Goal: Information Seeking & Learning: Learn about a topic

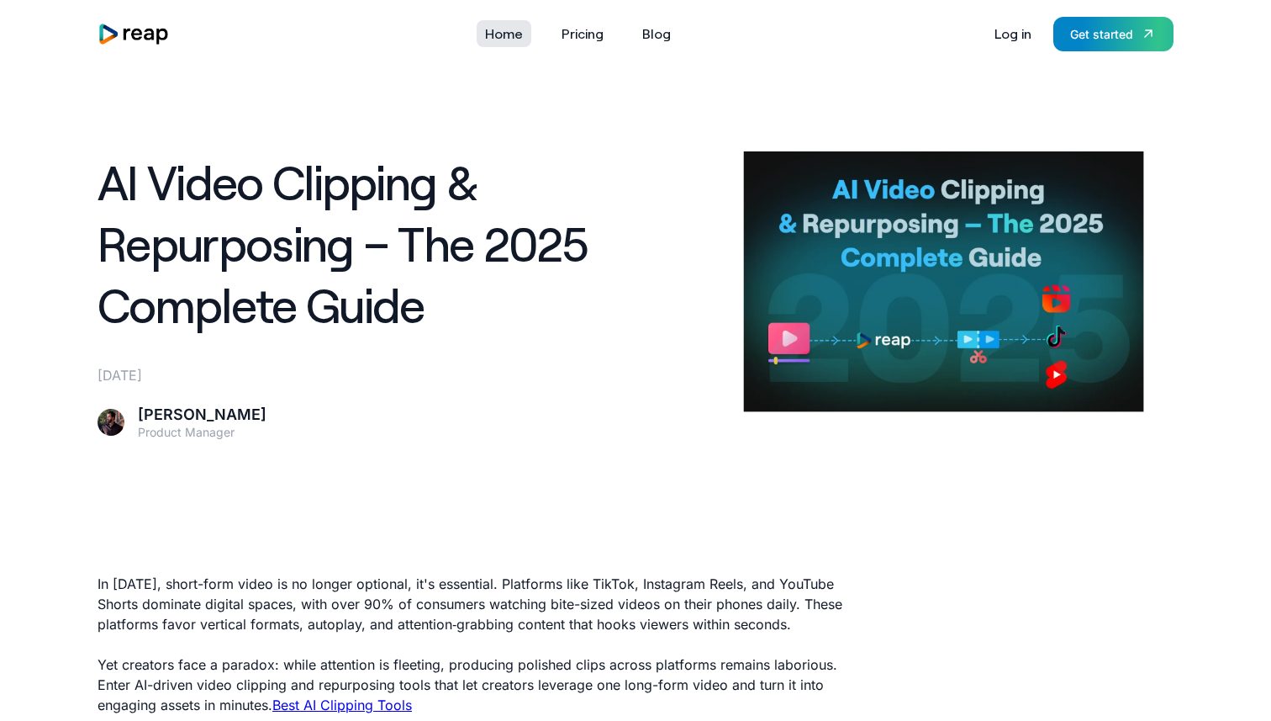
click at [516, 41] on link "Home" at bounding box center [504, 33] width 55 height 27
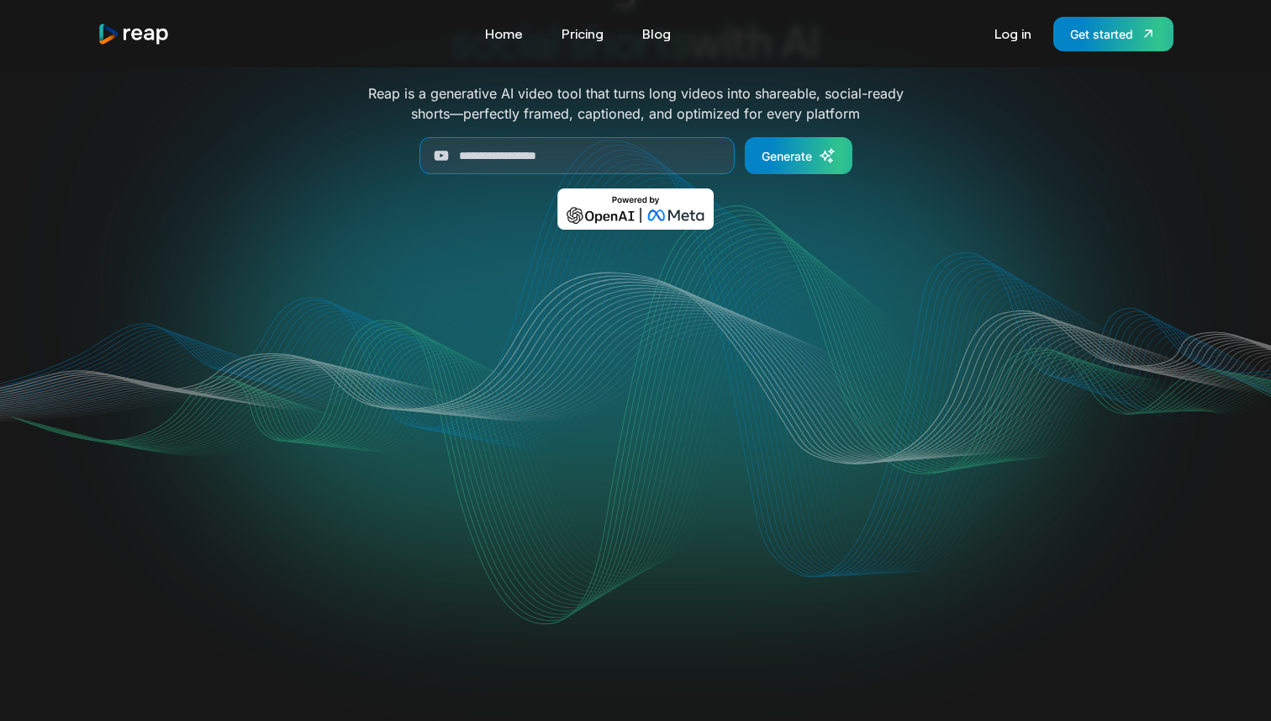
scroll to position [151, 0]
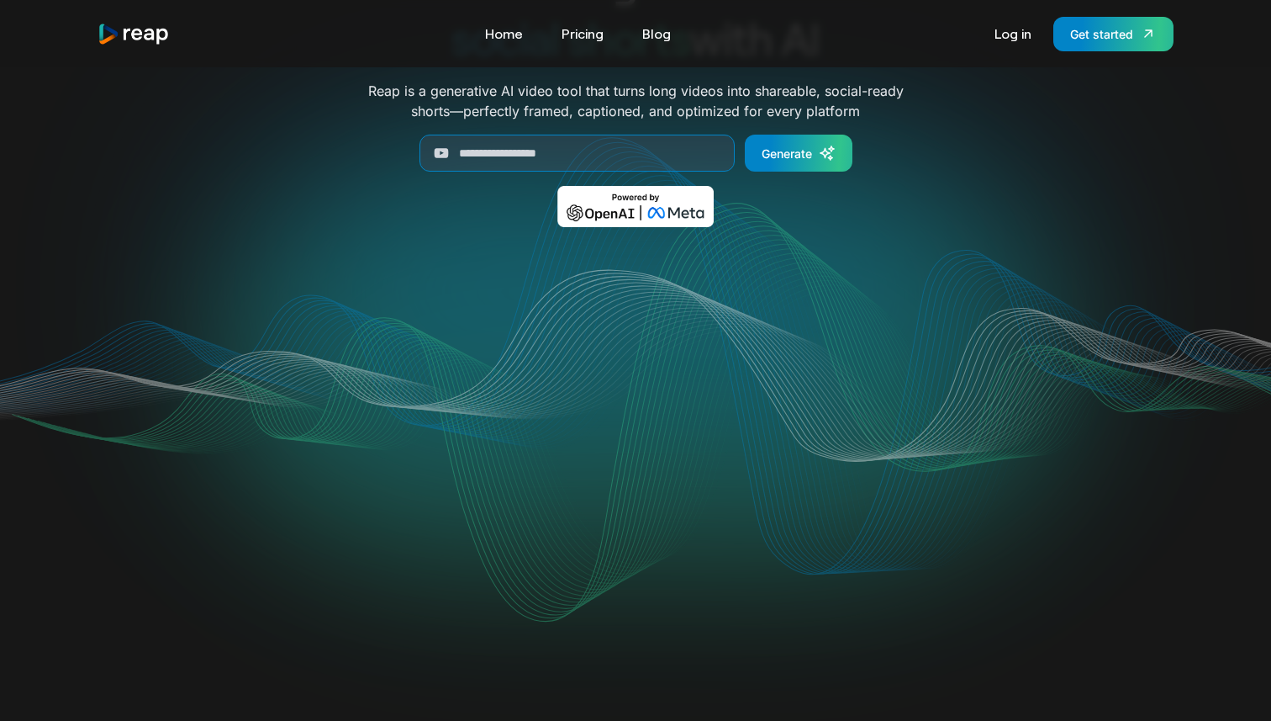
click at [489, 425] on video "Your browser does not support the video tag." at bounding box center [636, 420] width 677 height 339
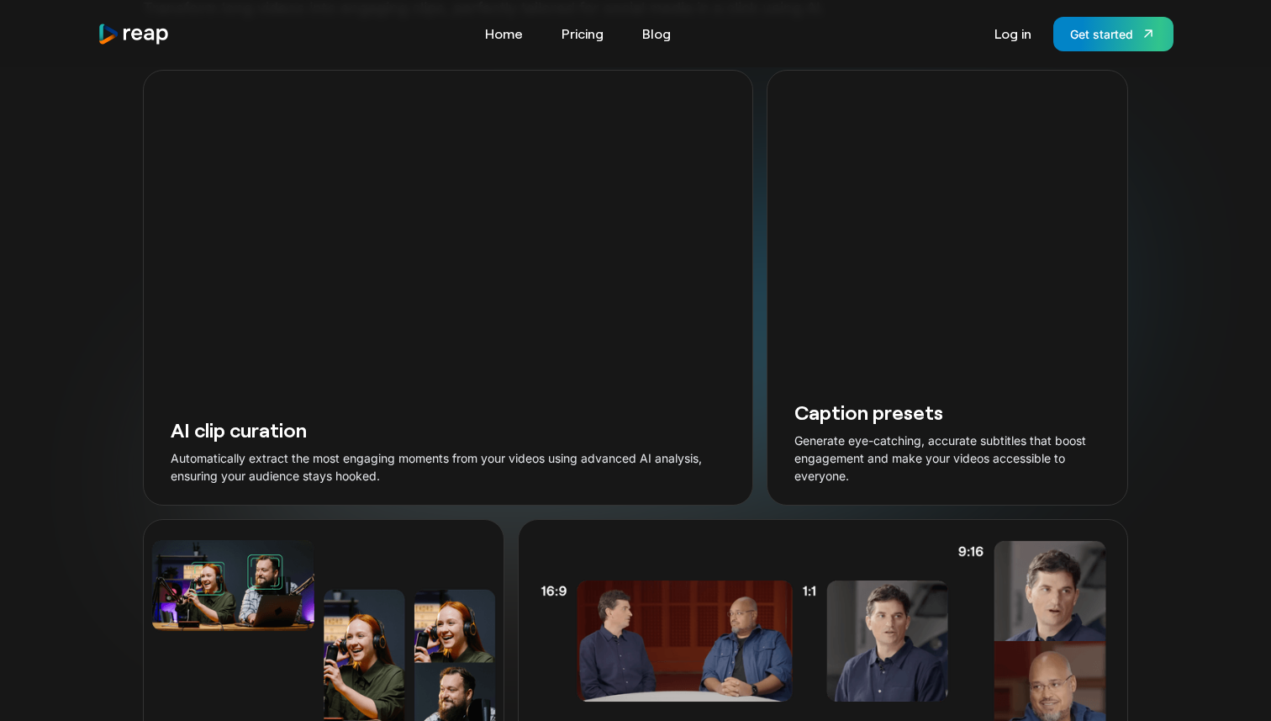
scroll to position [1768, 0]
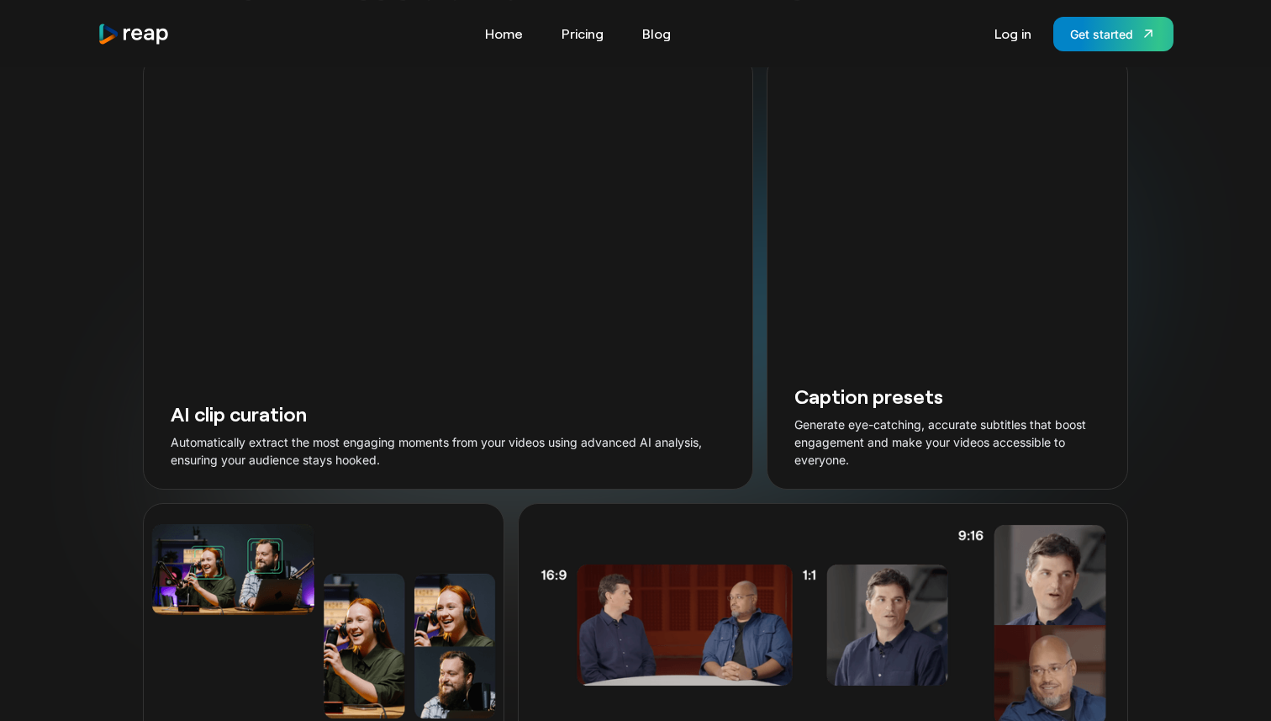
click at [454, 258] on video "Your browser does not support the video tag." at bounding box center [448, 227] width 609 height 304
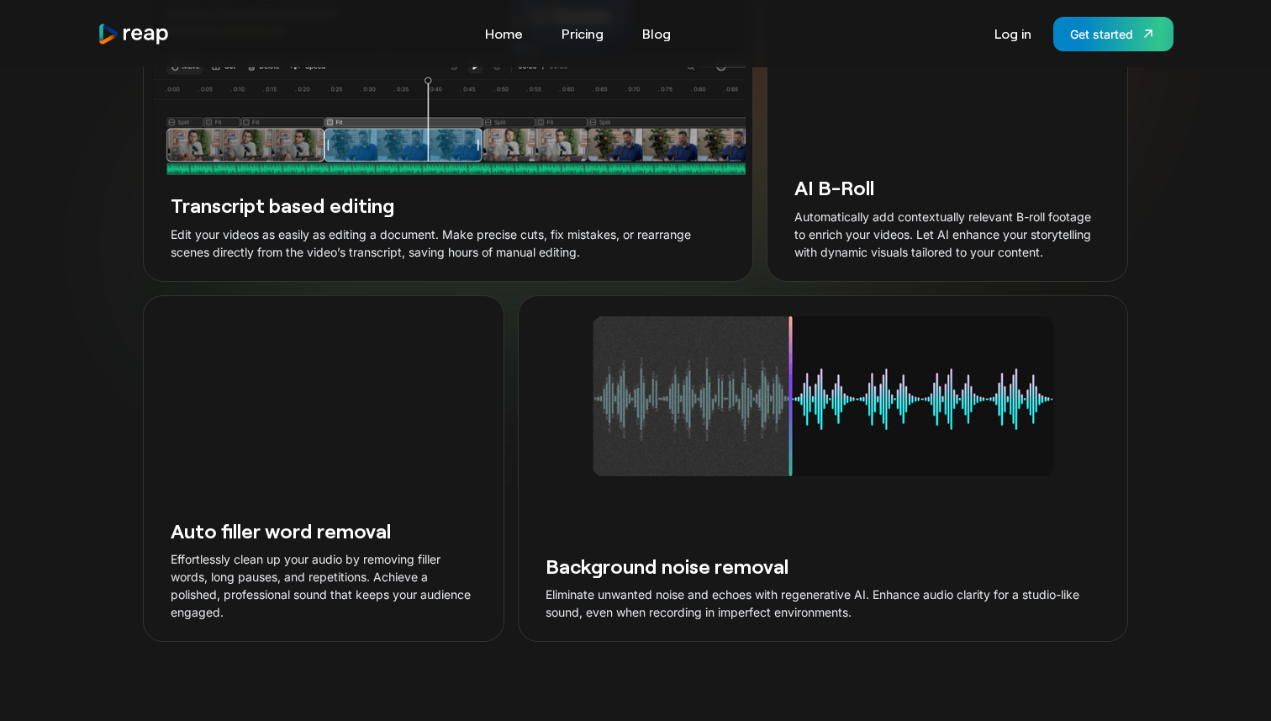
scroll to position [3069, 0]
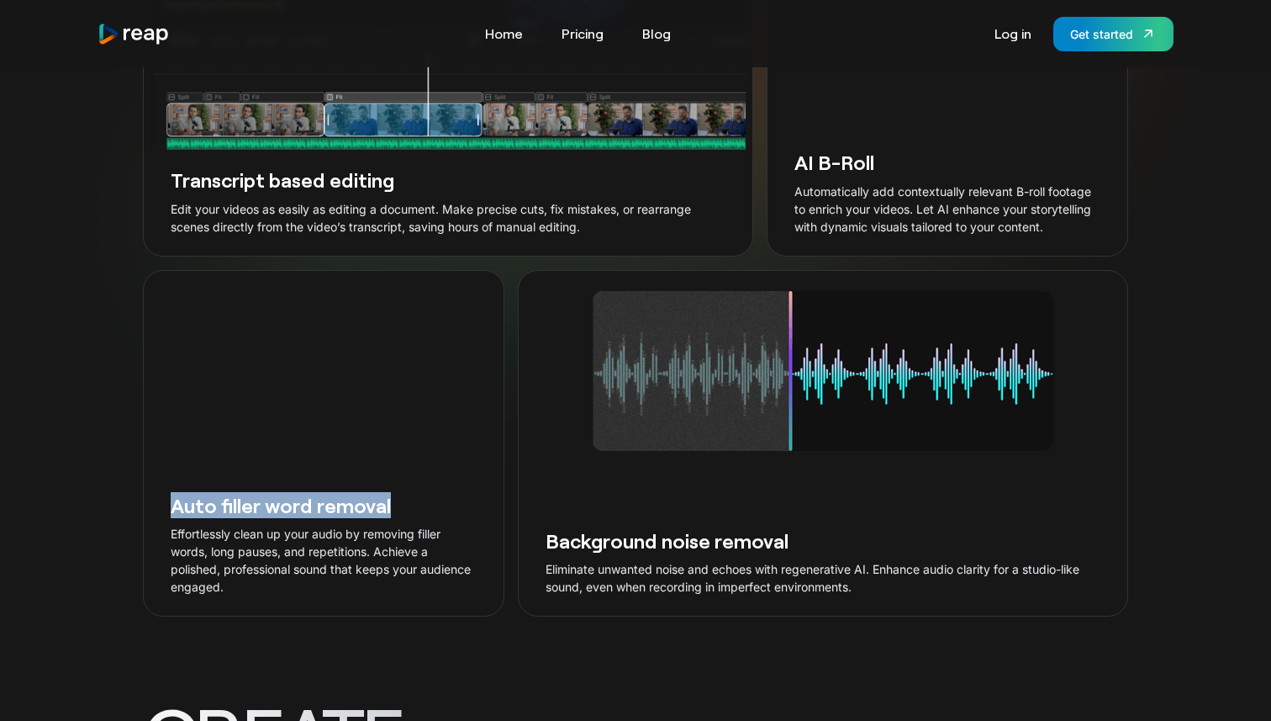
drag, startPoint x: 170, startPoint y: 449, endPoint x: 420, endPoint y: 461, distance: 250.8
click at [420, 492] on h3 "Auto filler word removal" at bounding box center [324, 505] width 306 height 26
click at [422, 562] on div "Auto filler word removal Effortlessly clean up your audio by removing filler wo…" at bounding box center [324, 545] width 360 height 140
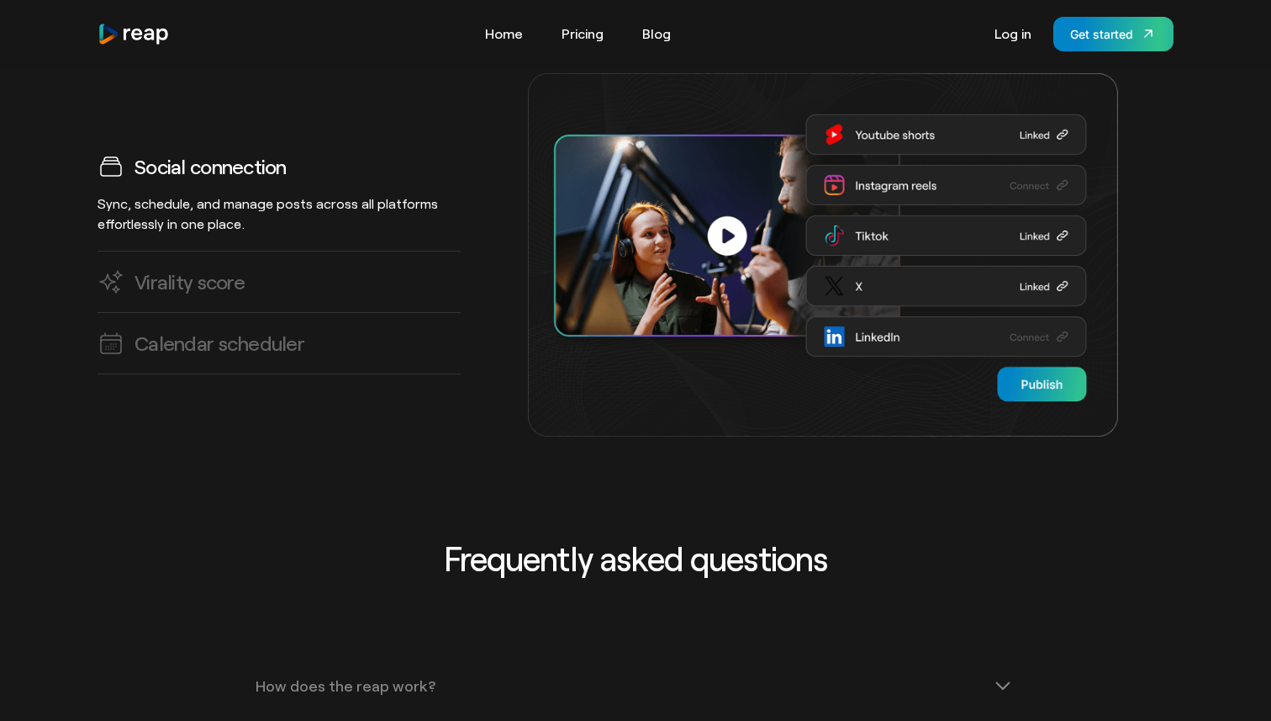
scroll to position [4832, 0]
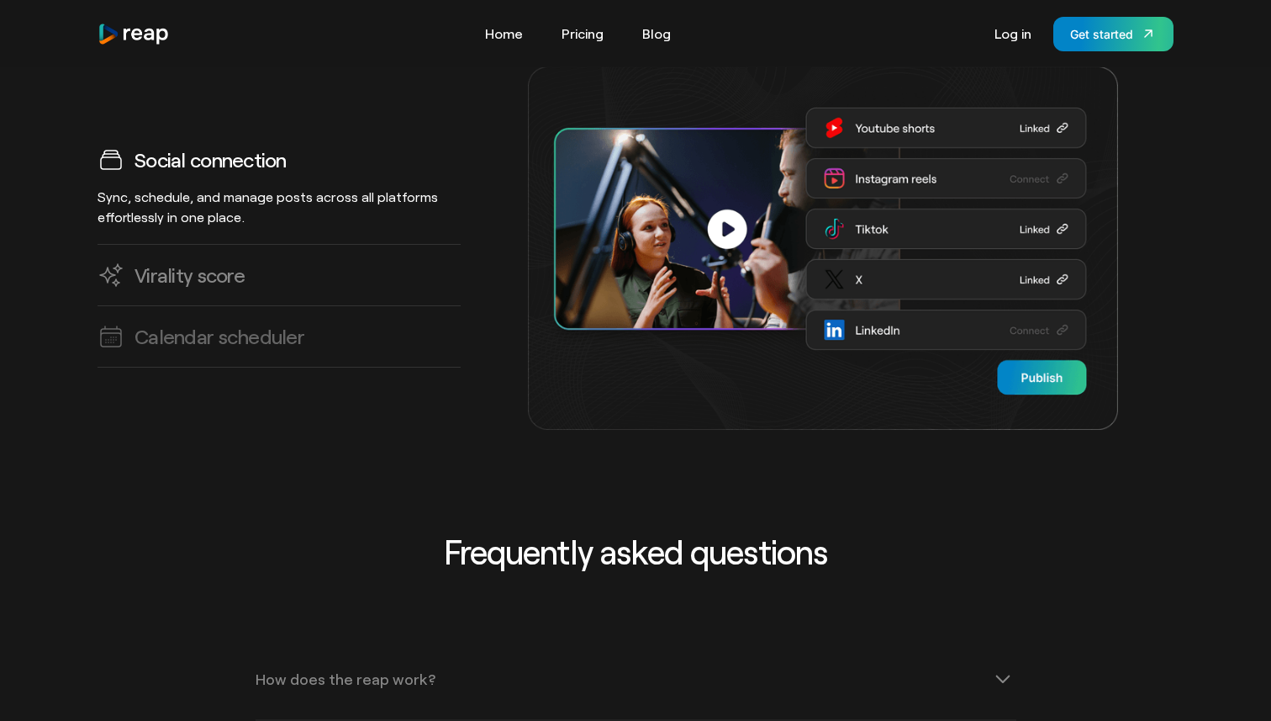
click at [198, 261] on h3 "Virality score" at bounding box center [190, 274] width 110 height 26
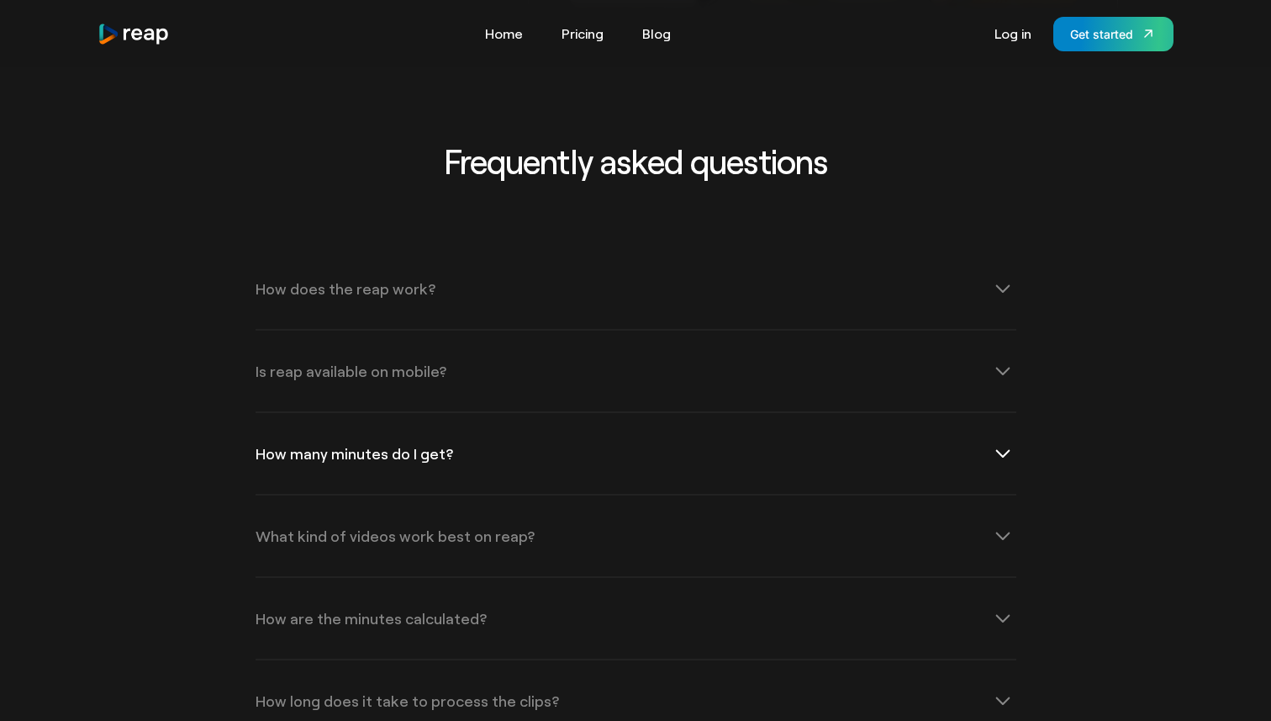
scroll to position [5234, 0]
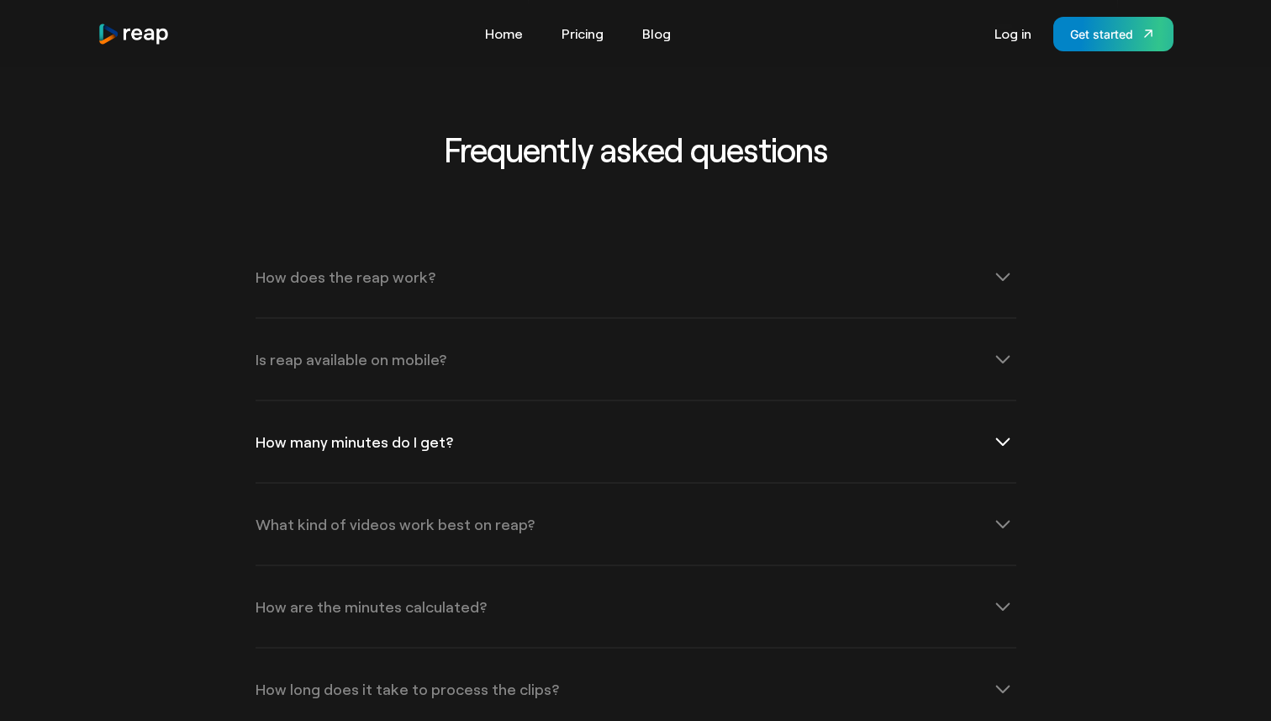
click at [674, 401] on div "How many minutes do I get?" at bounding box center [636, 441] width 761 height 81
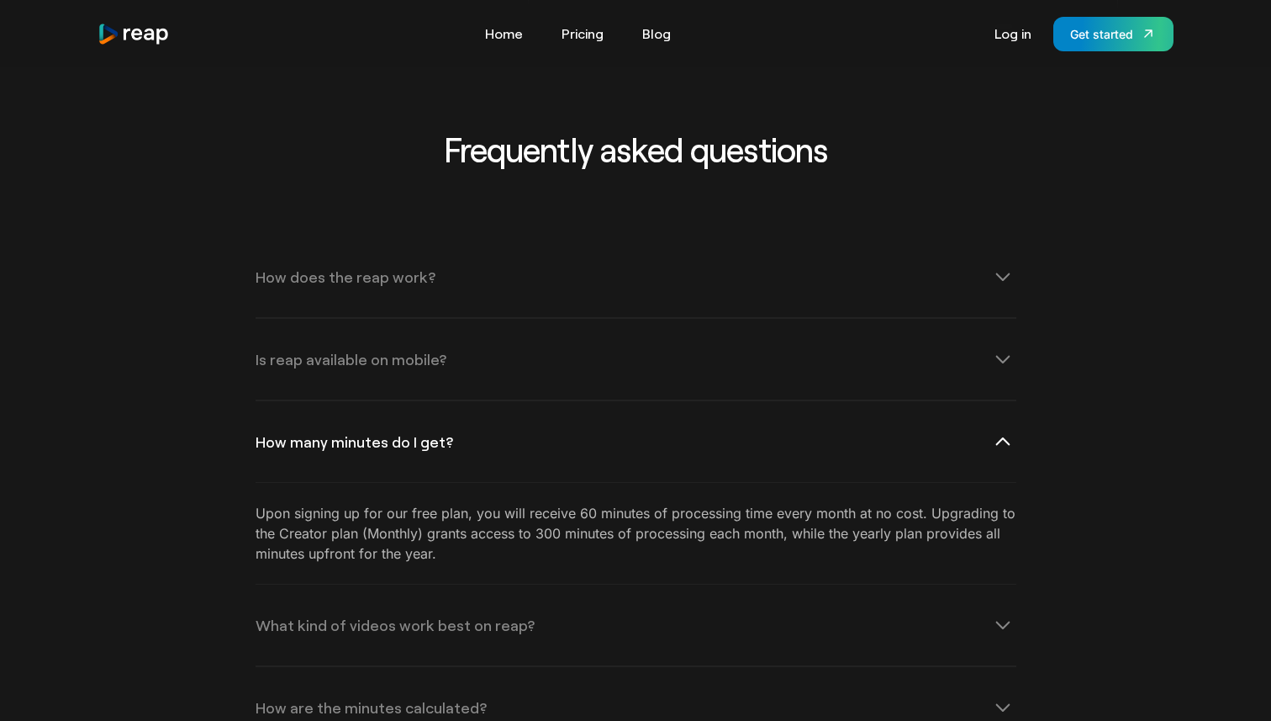
click at [674, 401] on div "How many minutes do I get?" at bounding box center [636, 441] width 761 height 81
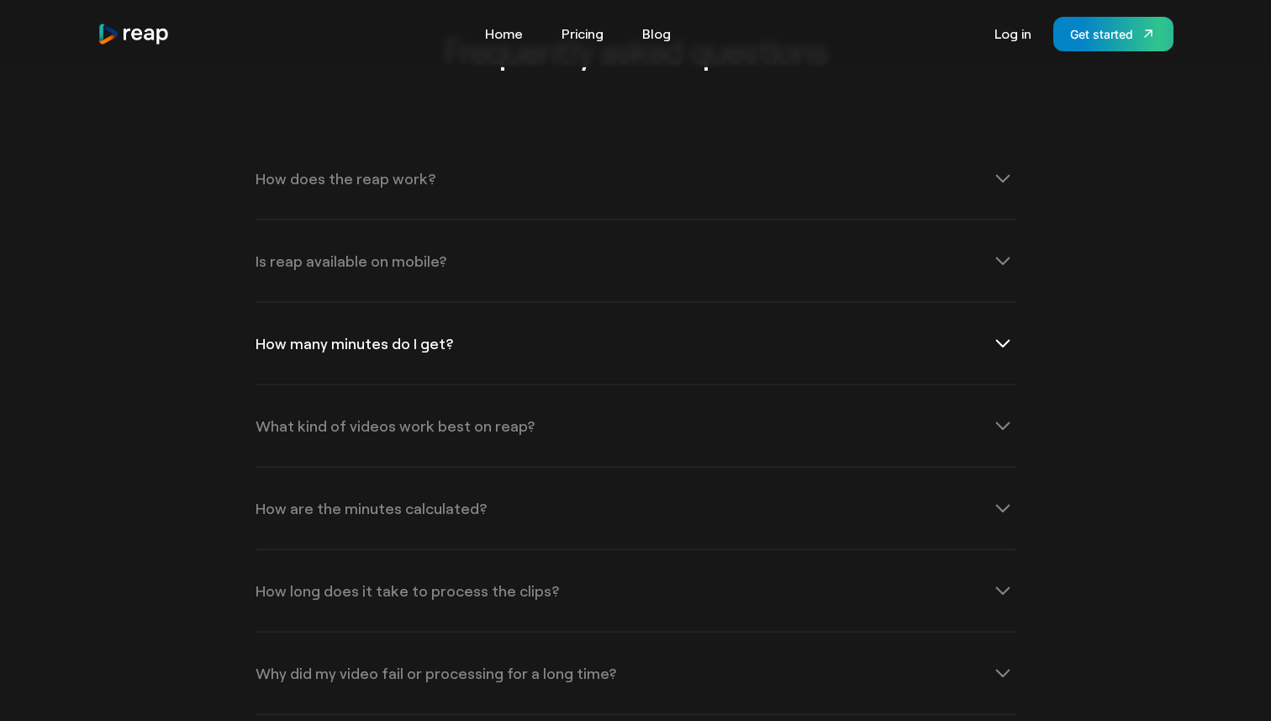
scroll to position [5336, 0]
click at [671, 390] on div "What kind of videos work best on reap?" at bounding box center [636, 422] width 761 height 81
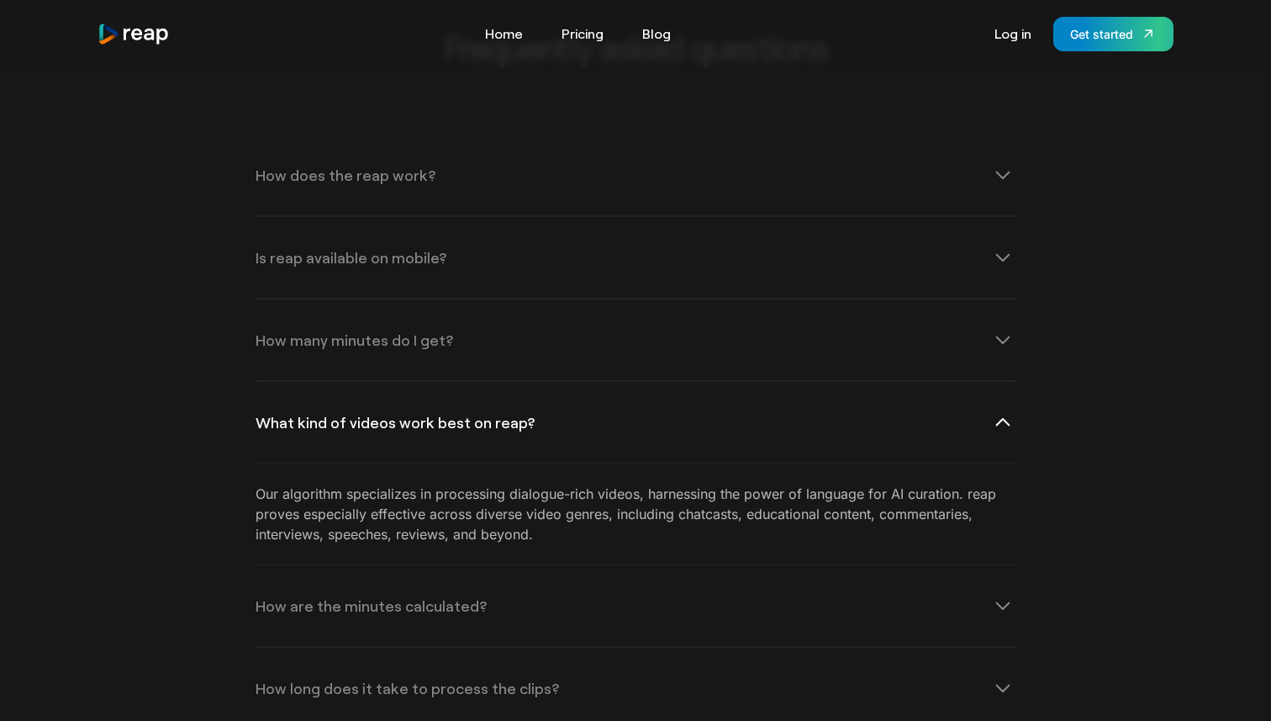
click at [671, 390] on div "What kind of videos work best on reap?" at bounding box center [636, 422] width 761 height 81
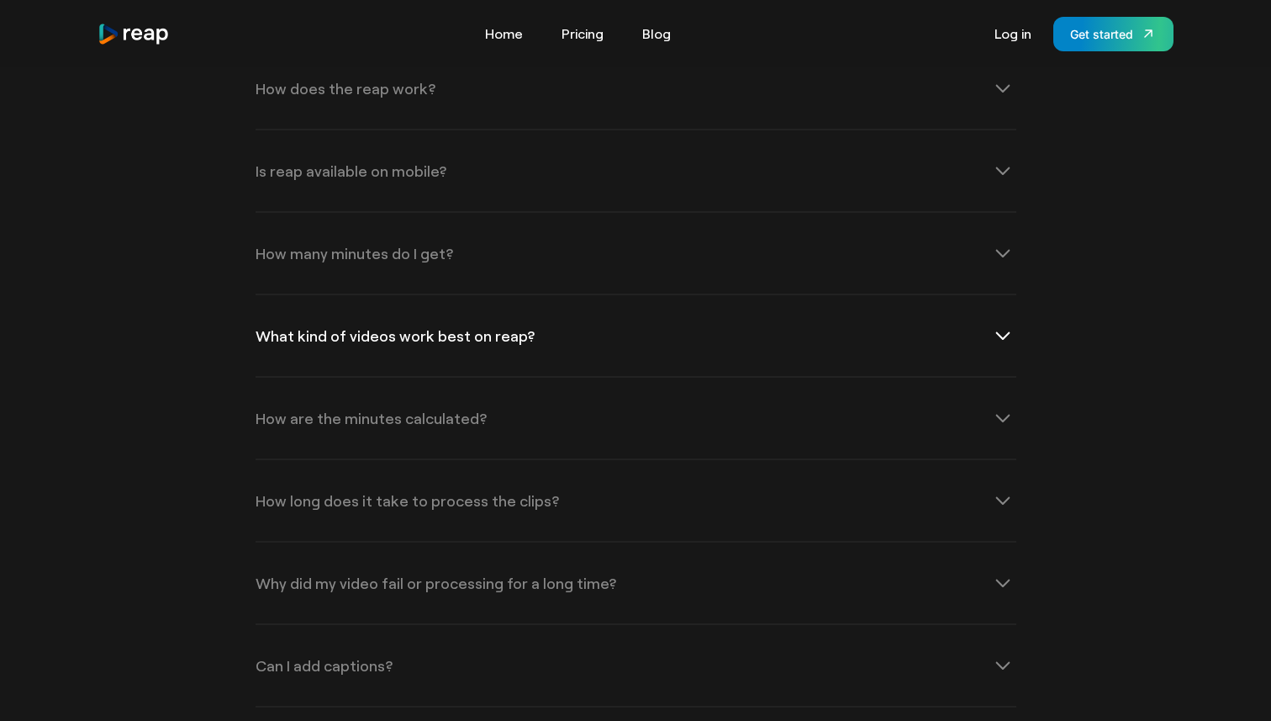
scroll to position [5419, 0]
click at [671, 391] on div "How are the minutes calculated?" at bounding box center [636, 421] width 761 height 81
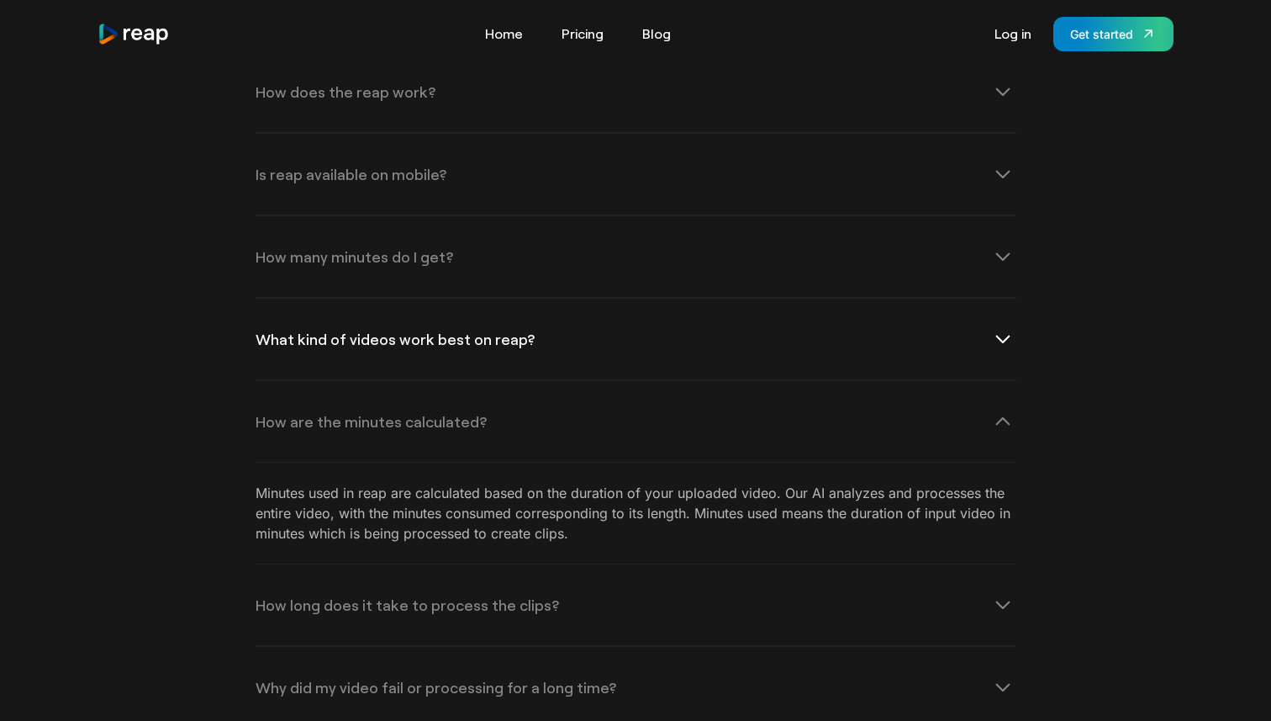
click at [671, 391] on div "How are the minutes calculated?" at bounding box center [636, 421] width 761 height 81
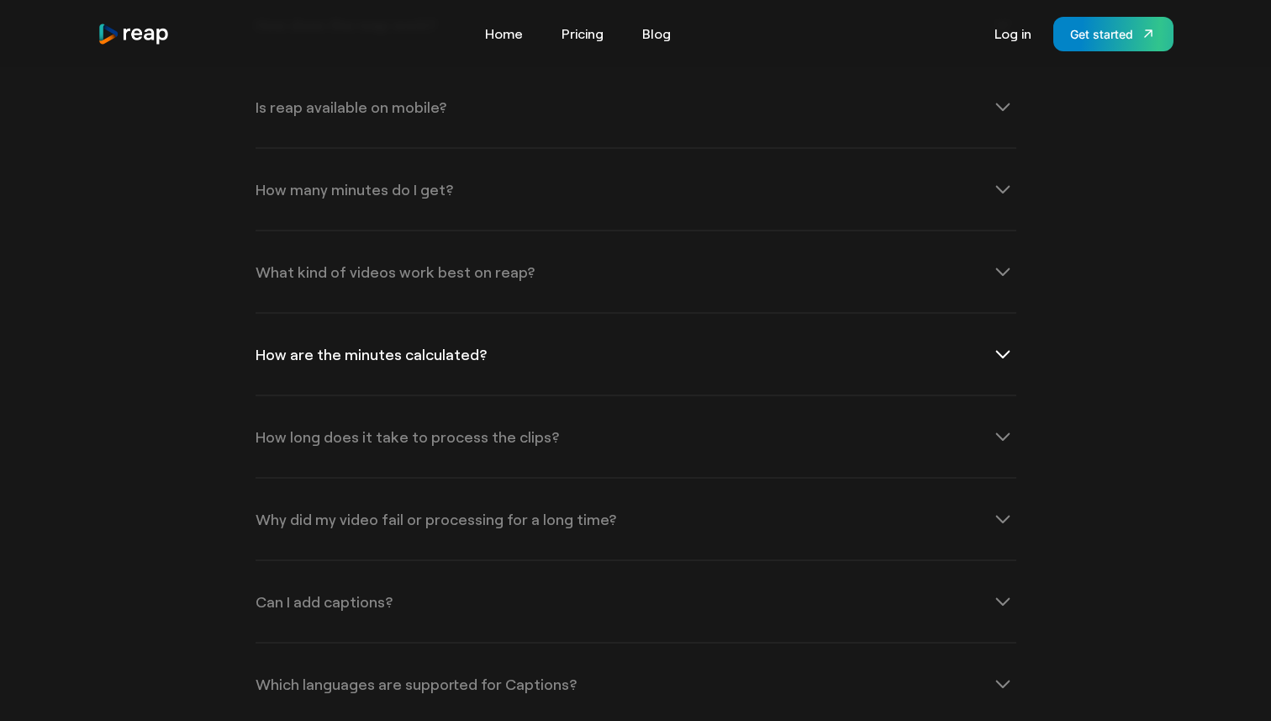
scroll to position [5489, 0]
click at [669, 406] on div "How long does it take to process the clips?" at bounding box center [636, 433] width 761 height 81
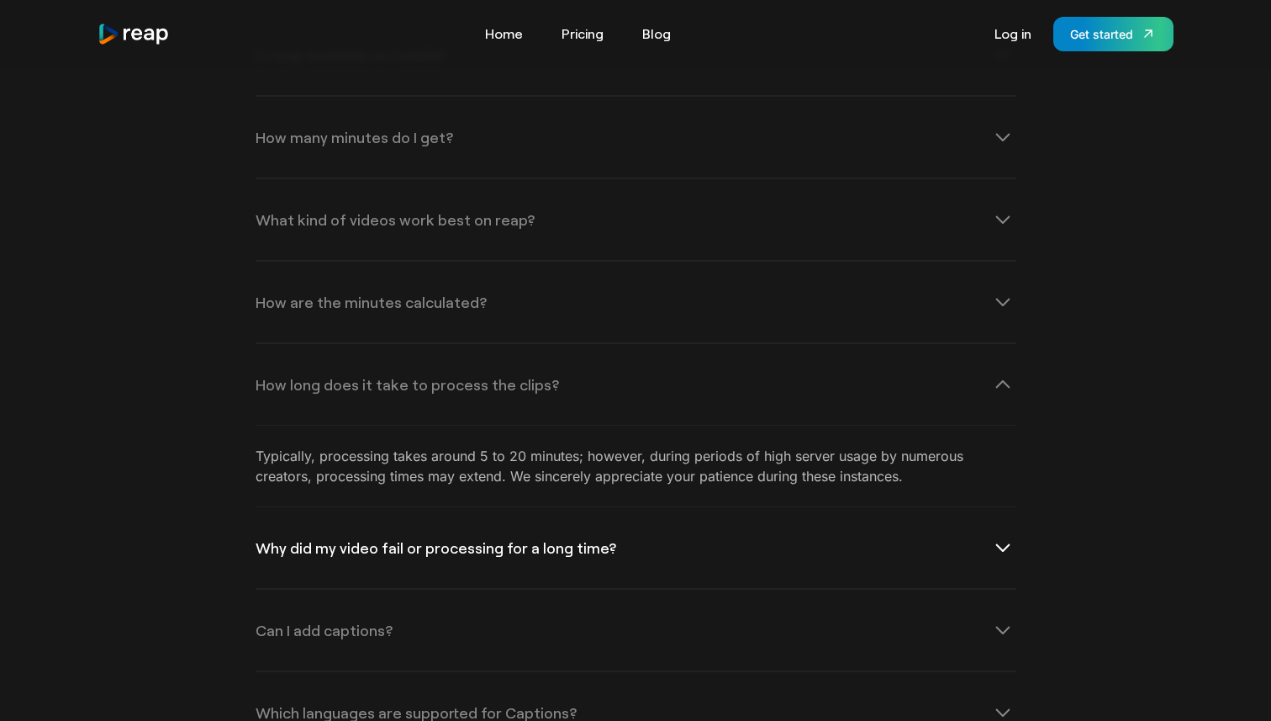
scroll to position [5543, 0]
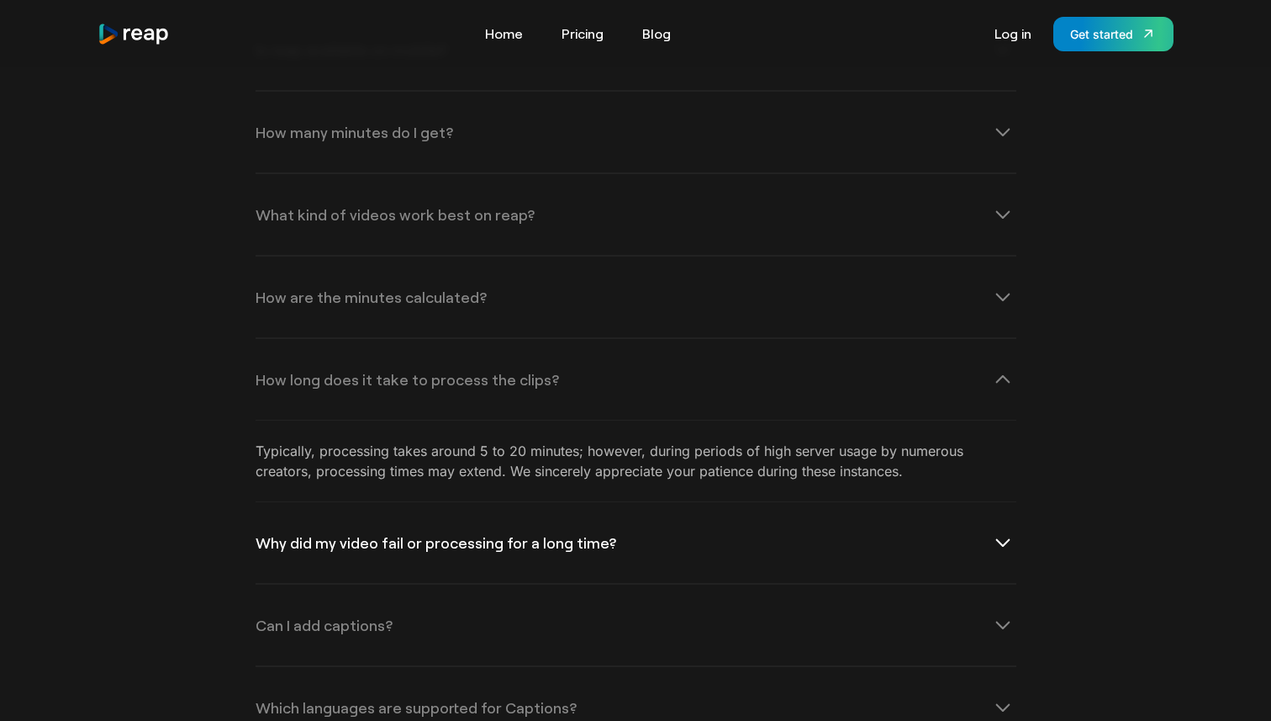
click at [712, 502] on div "Why did my video fail or processing for a long time?" at bounding box center [636, 542] width 761 height 81
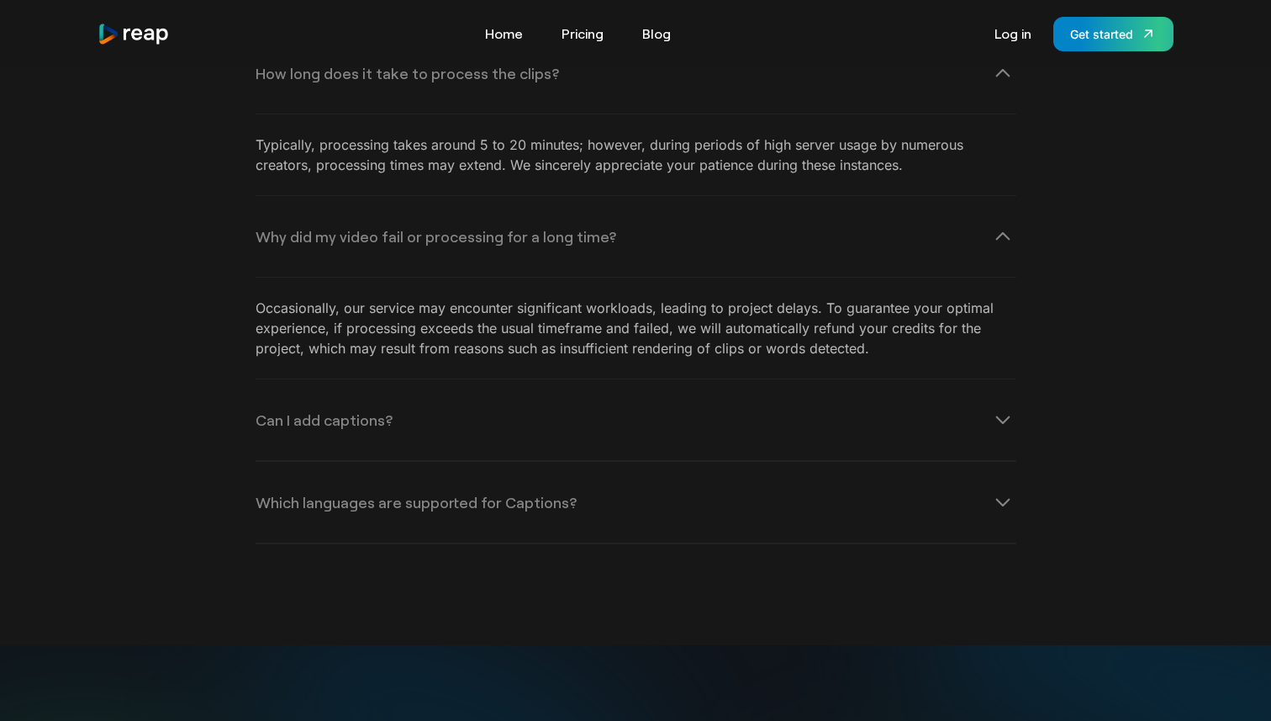
scroll to position [5852, 0]
click at [777, 377] on div "Can I add captions?" at bounding box center [636, 417] width 761 height 81
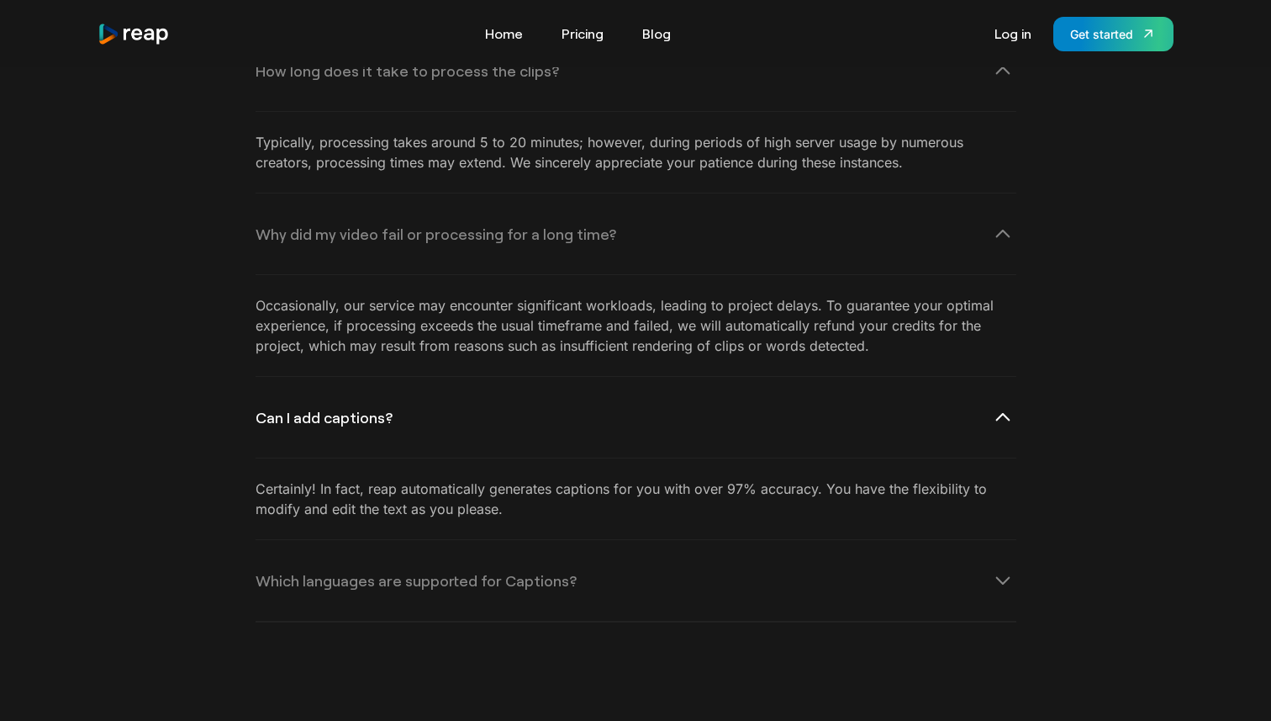
click at [777, 377] on div "Can I add captions?" at bounding box center [636, 417] width 761 height 81
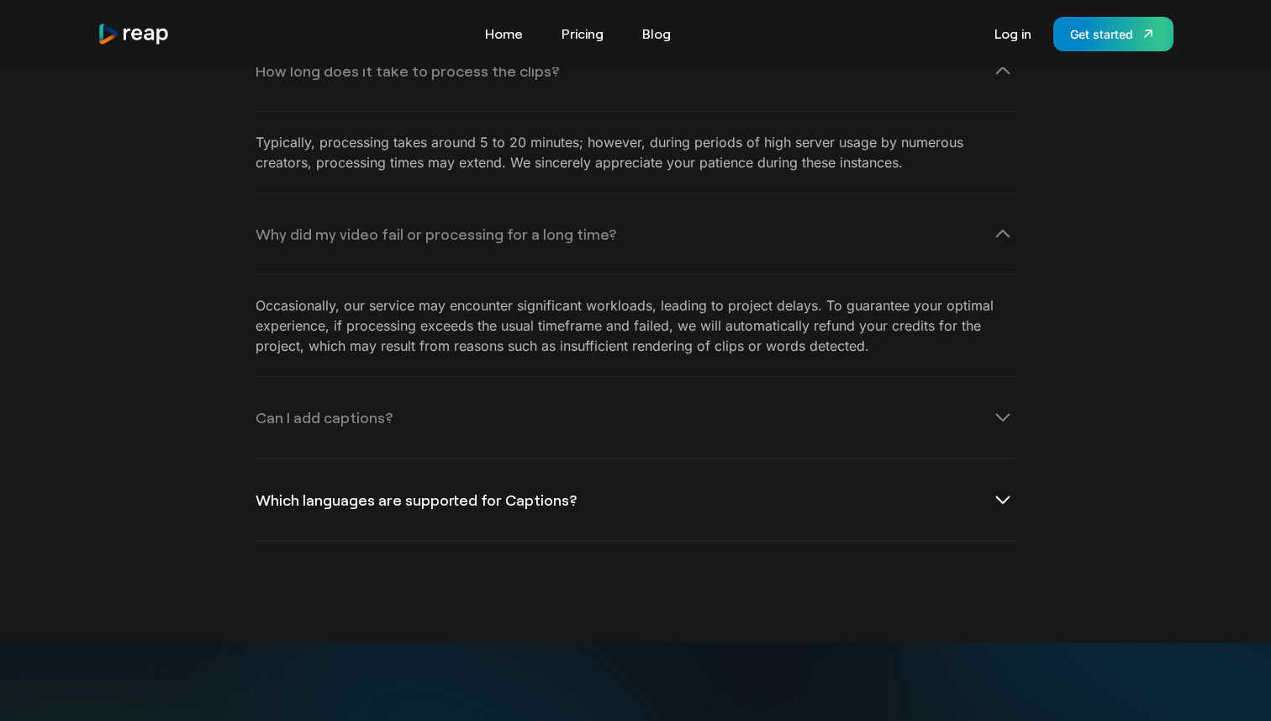
click at [758, 459] on div "Which languages are supported for Captions?" at bounding box center [636, 499] width 761 height 81
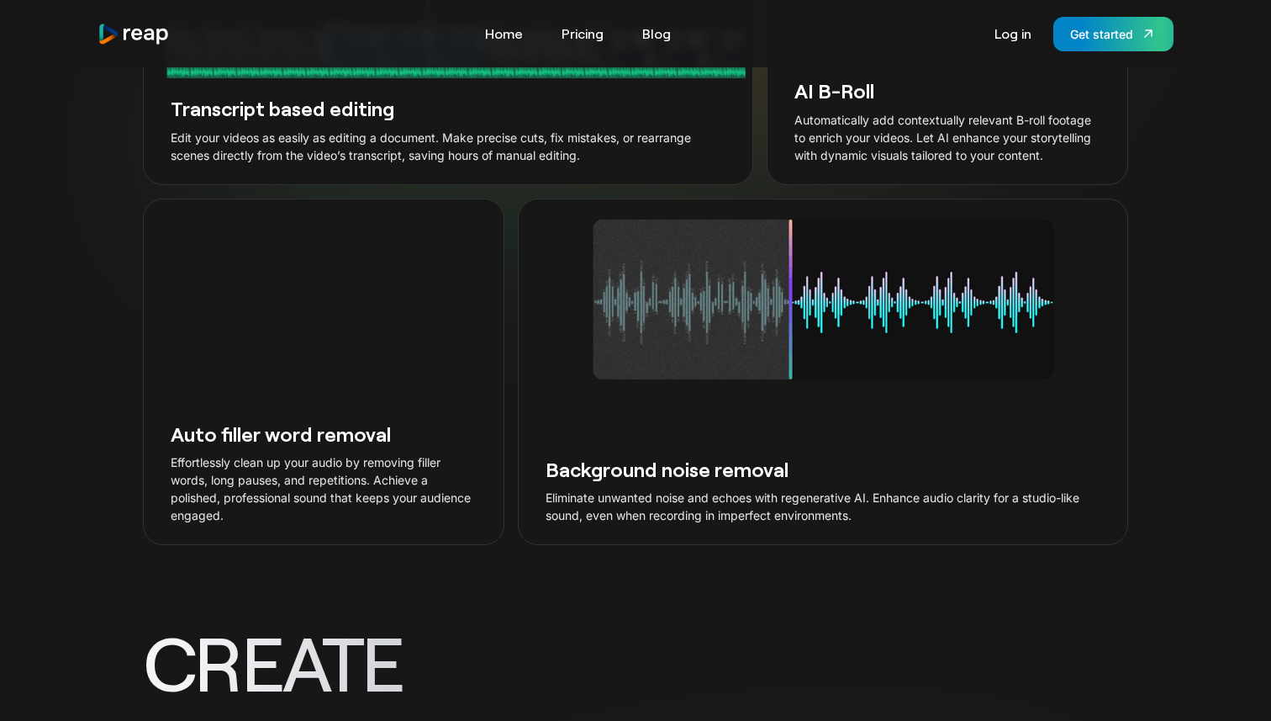
scroll to position [2846, 0]
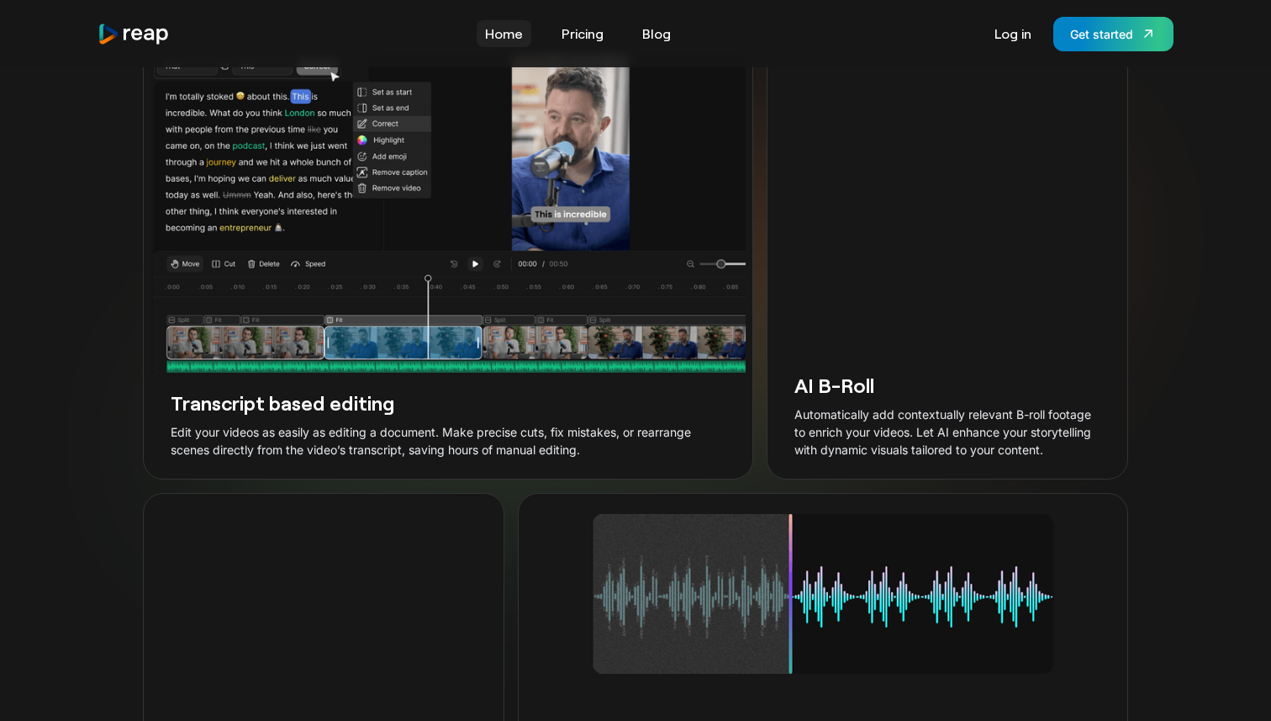
click at [511, 34] on link "Home" at bounding box center [504, 33] width 55 height 27
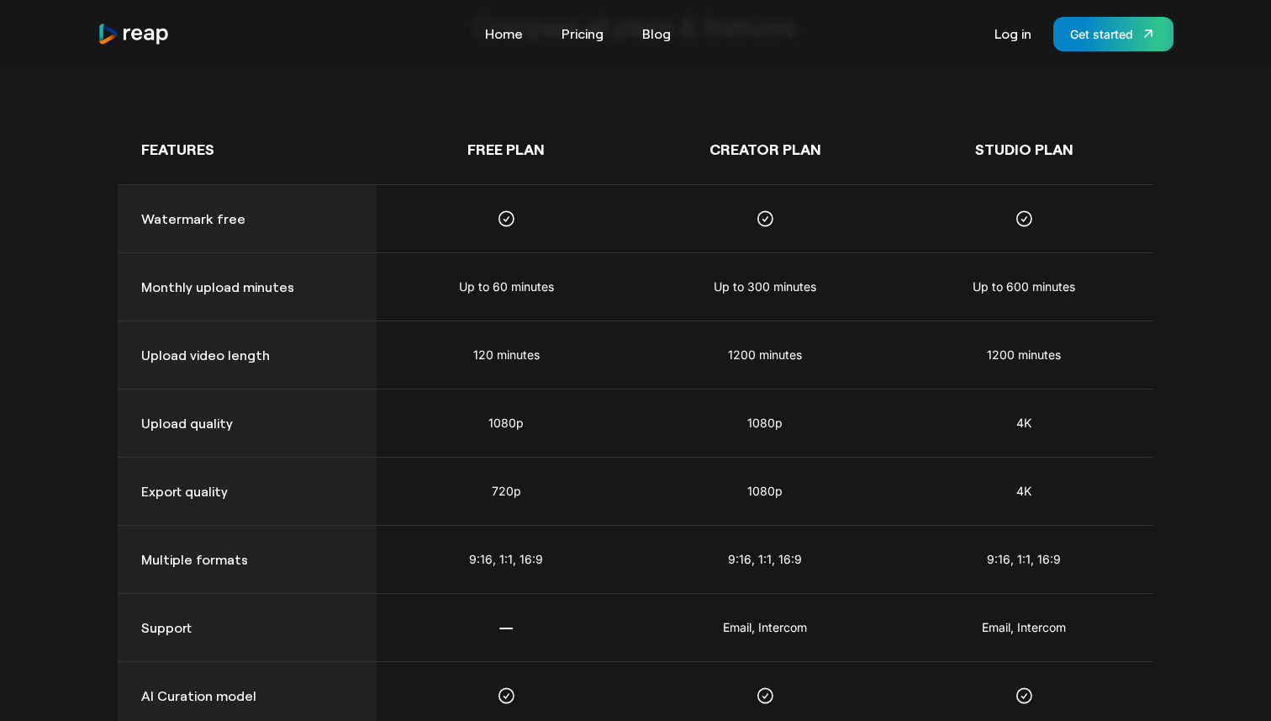
scroll to position [667, 0]
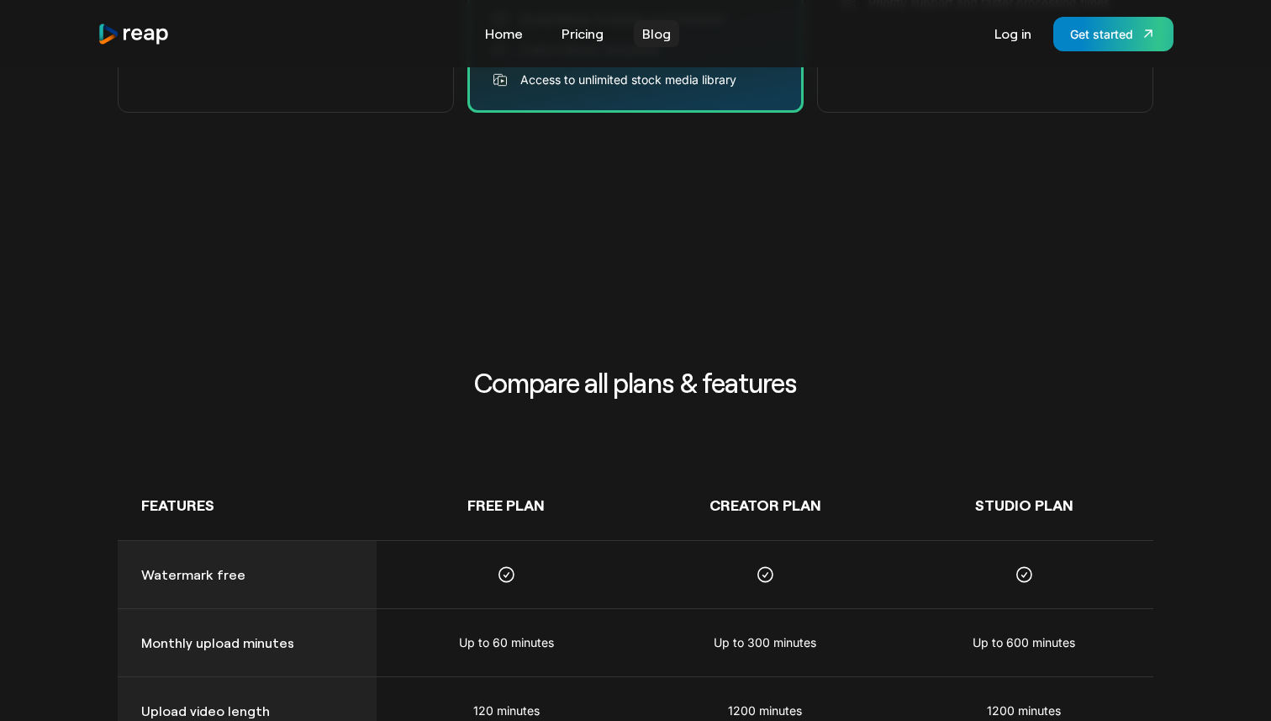
click at [663, 35] on link "Blog" at bounding box center [656, 33] width 45 height 27
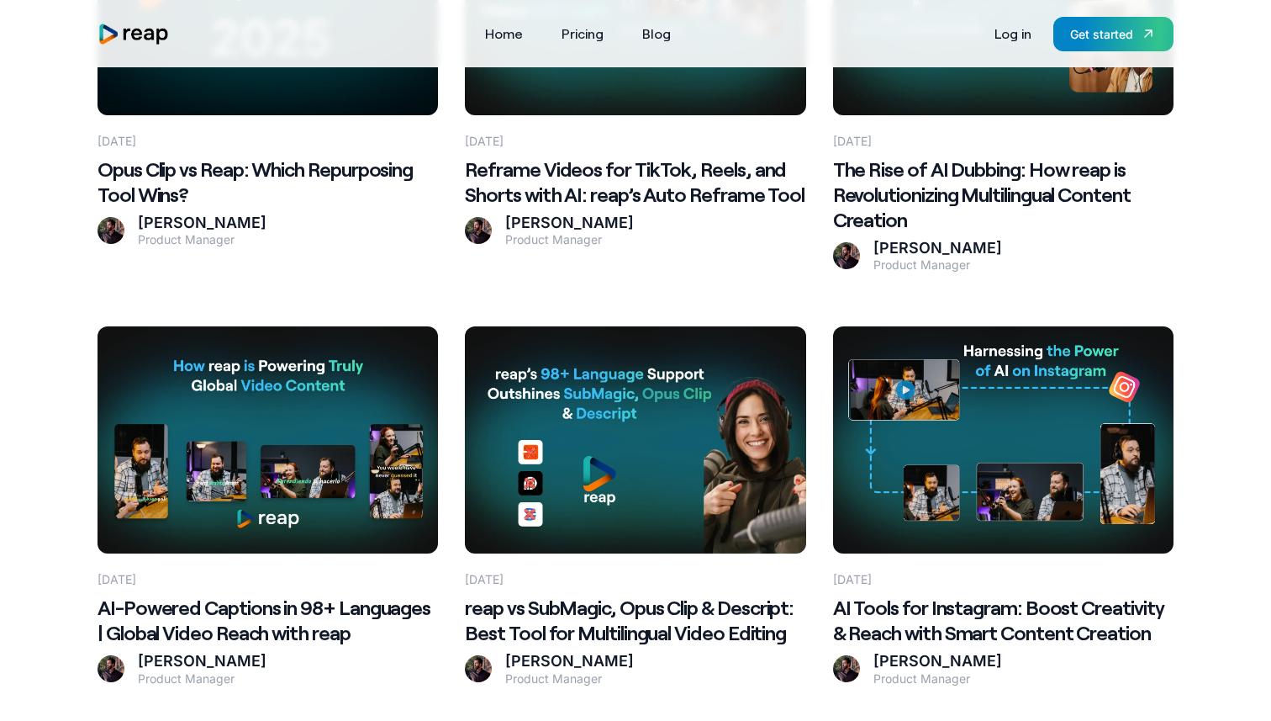
scroll to position [1935, 0]
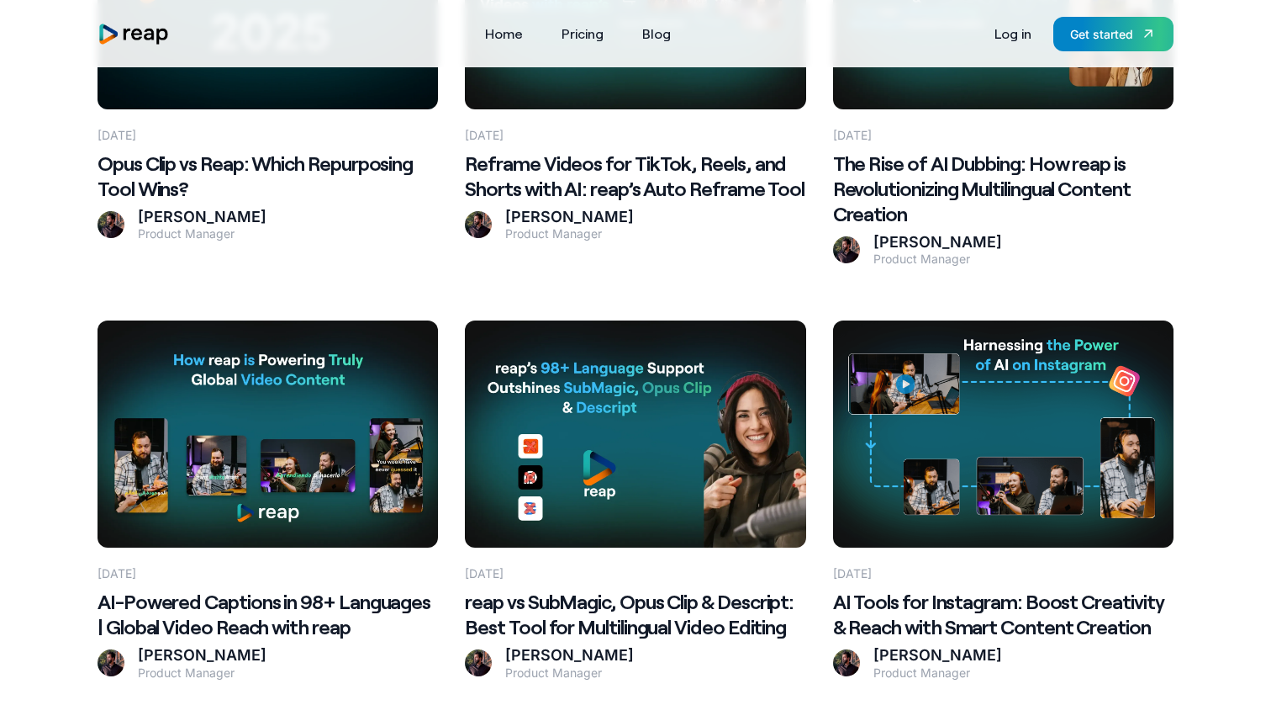
click at [636, 598] on h2 "reap vs SubMagic, Opus Clip & Descript: Best Tool for Multilingual Video Editing" at bounding box center [635, 614] width 341 height 50
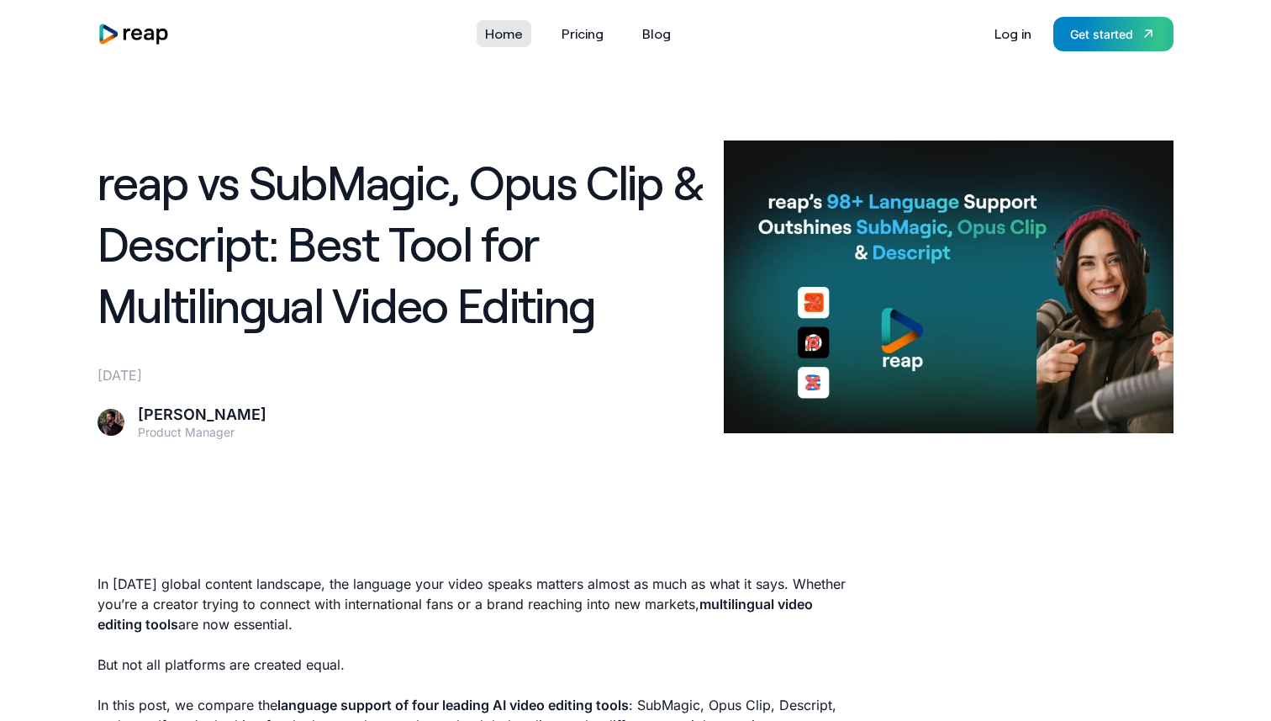
click at [511, 34] on link "Home" at bounding box center [504, 33] width 55 height 27
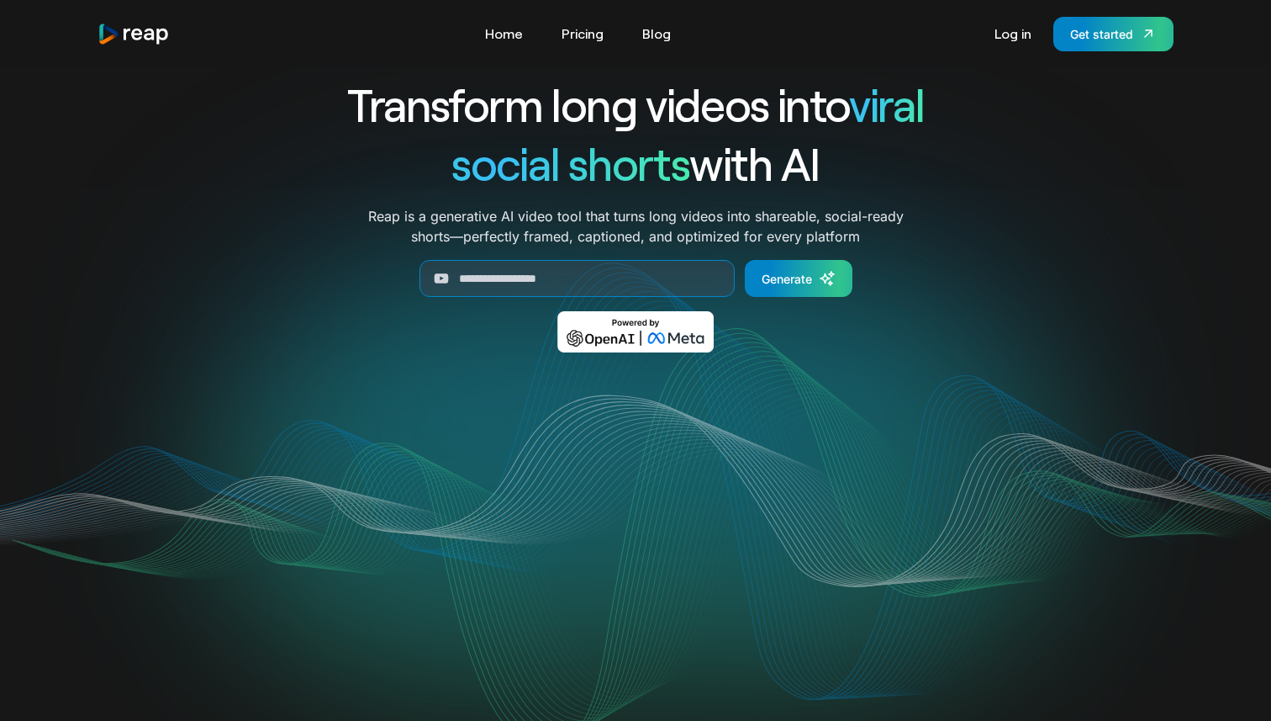
scroll to position [24, 0]
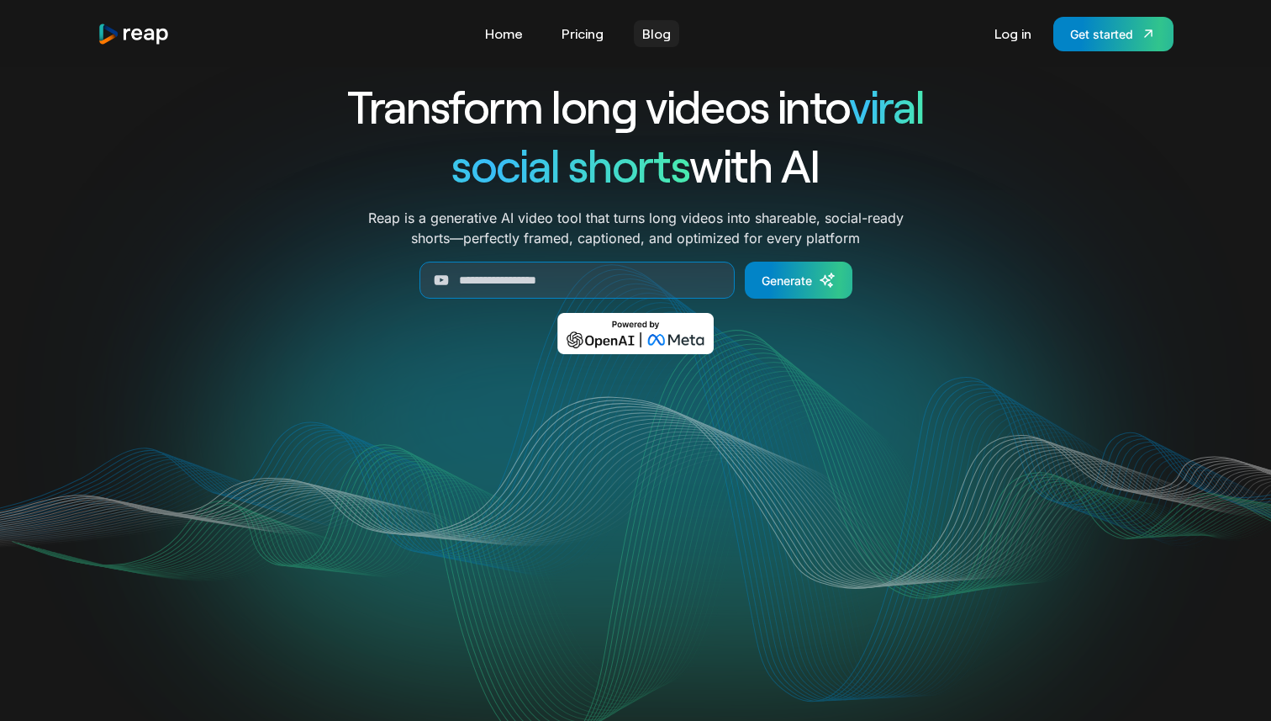
click at [672, 43] on link "Blog" at bounding box center [656, 33] width 45 height 27
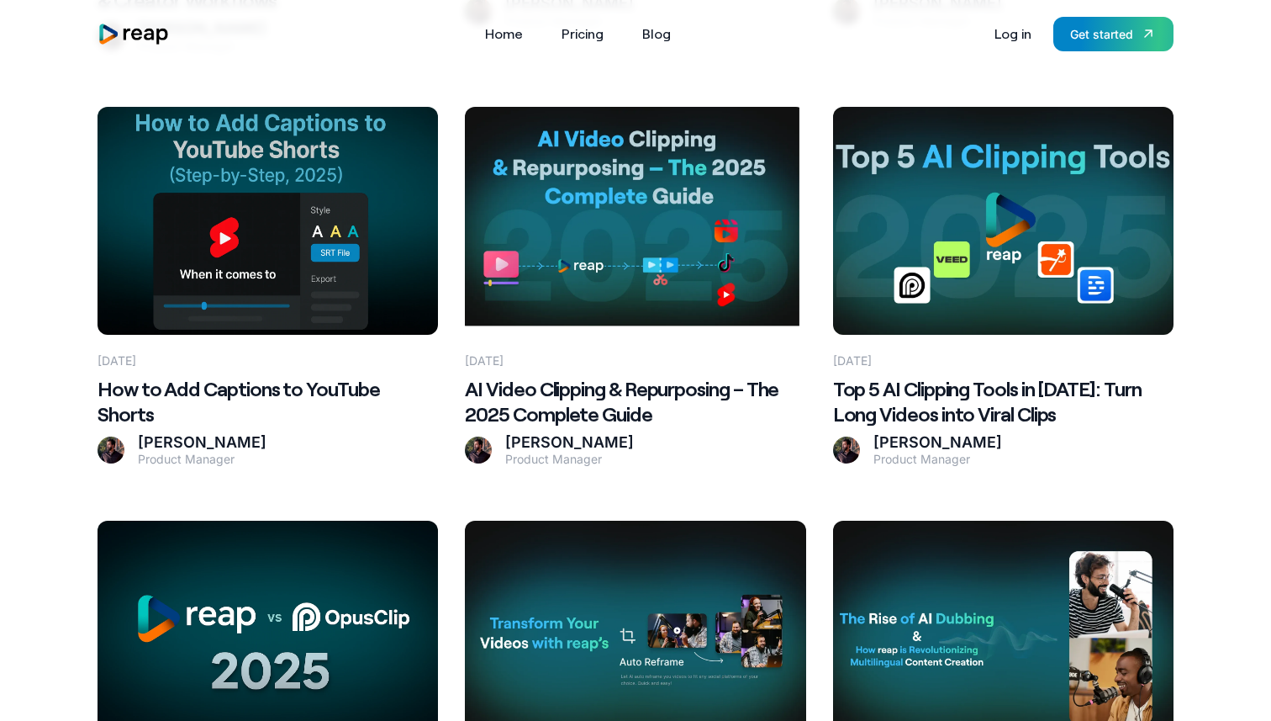
scroll to position [1303, 0]
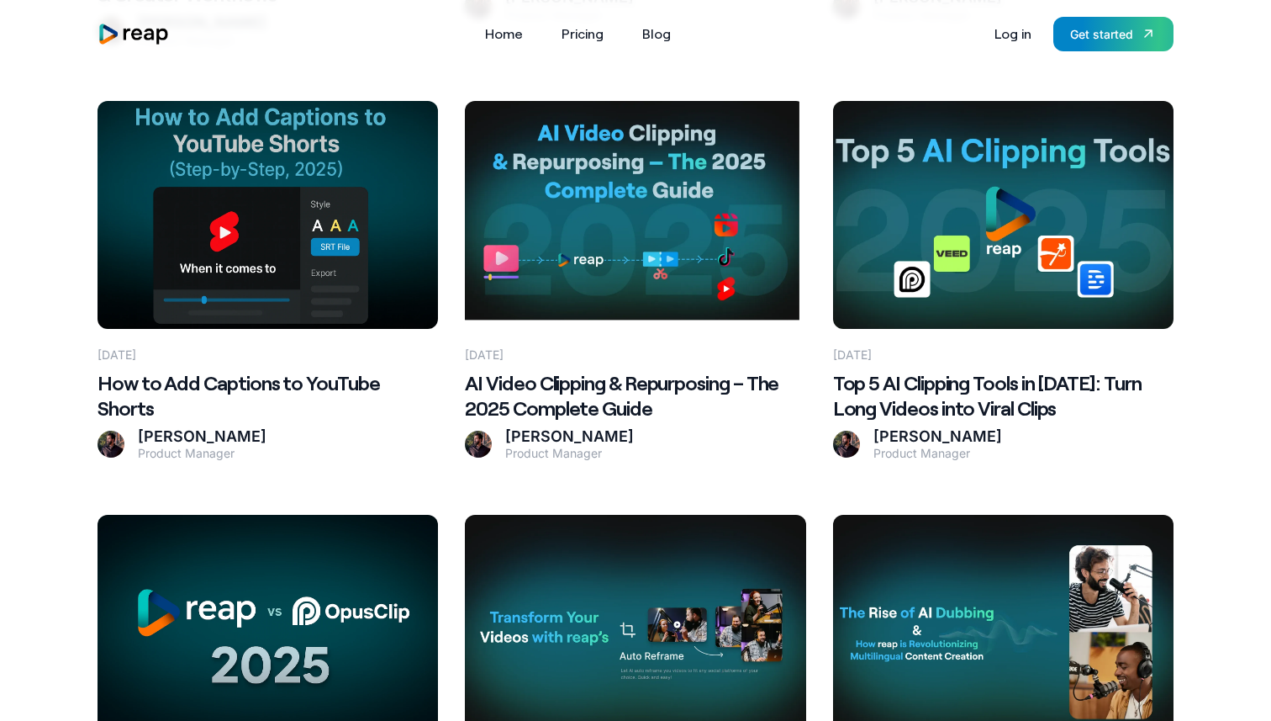
click at [958, 398] on h2 "Top 5 AI Clipping Tools in [DATE]: Turn Long Videos into Viral Clips" at bounding box center [1003, 395] width 341 height 50
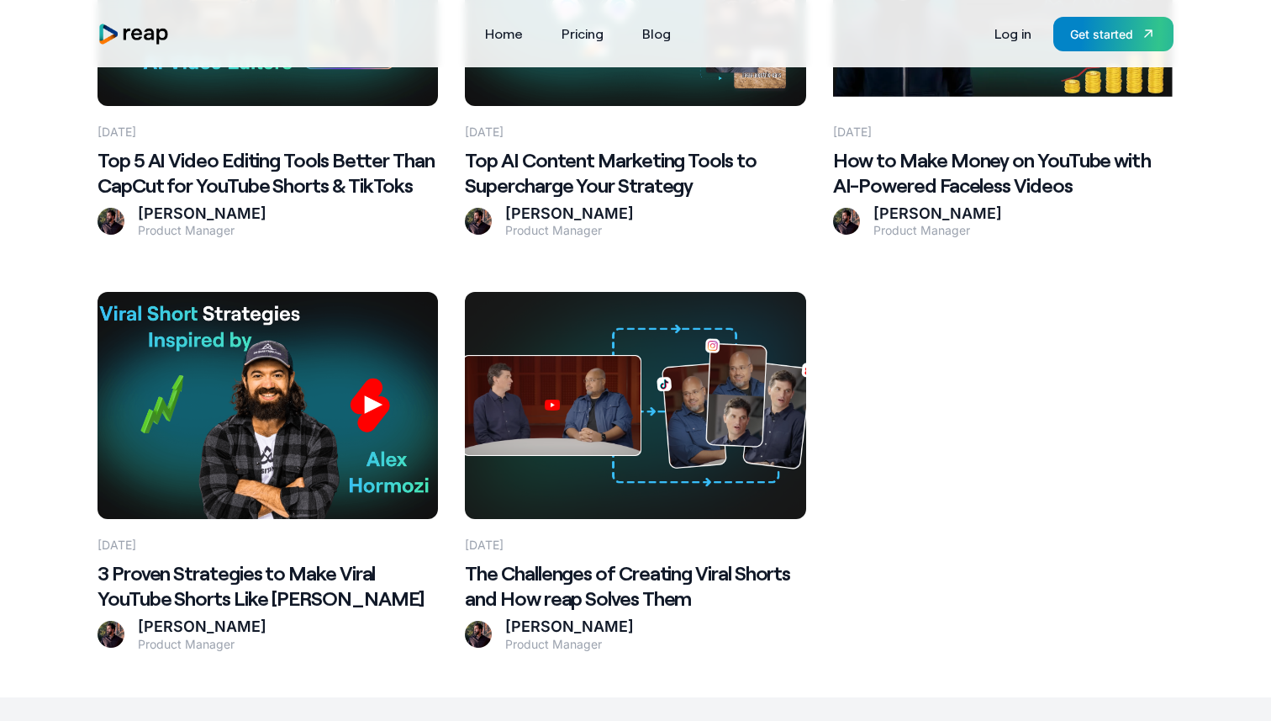
scroll to position [4068, 0]
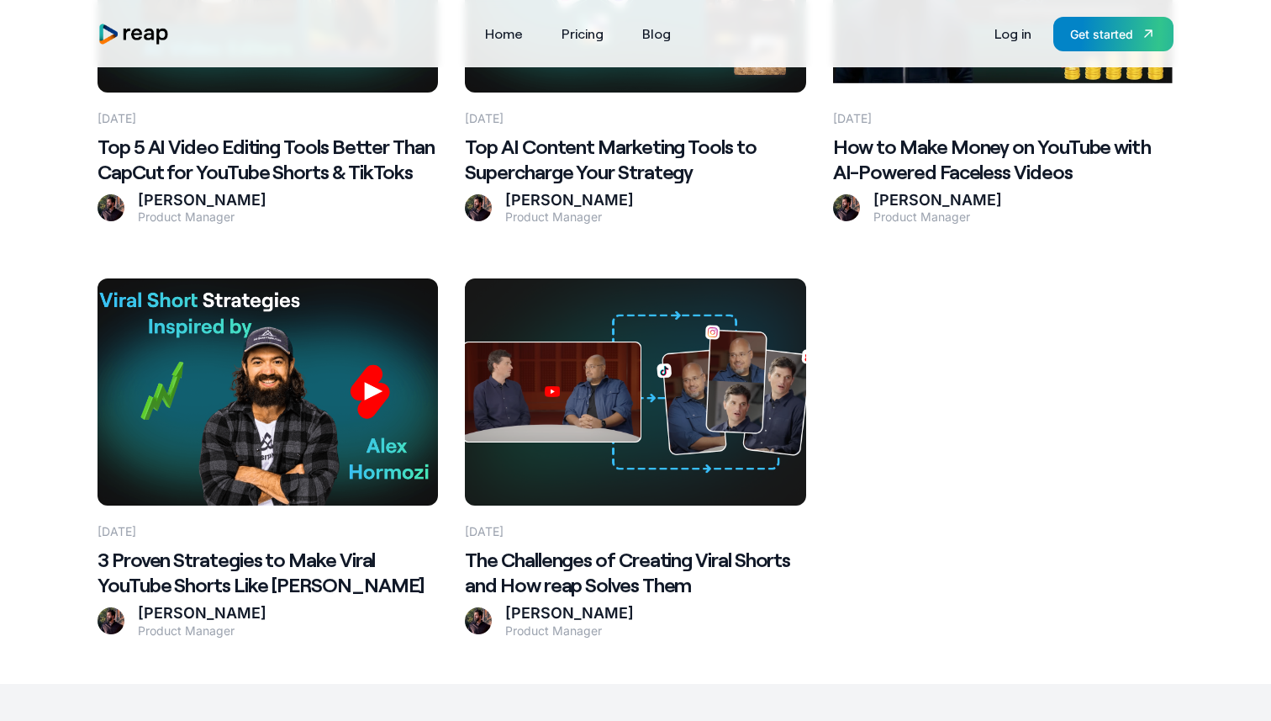
click at [628, 583] on h2 "The Challenges of Creating Viral Shorts and How reap Solves Them" at bounding box center [635, 572] width 341 height 50
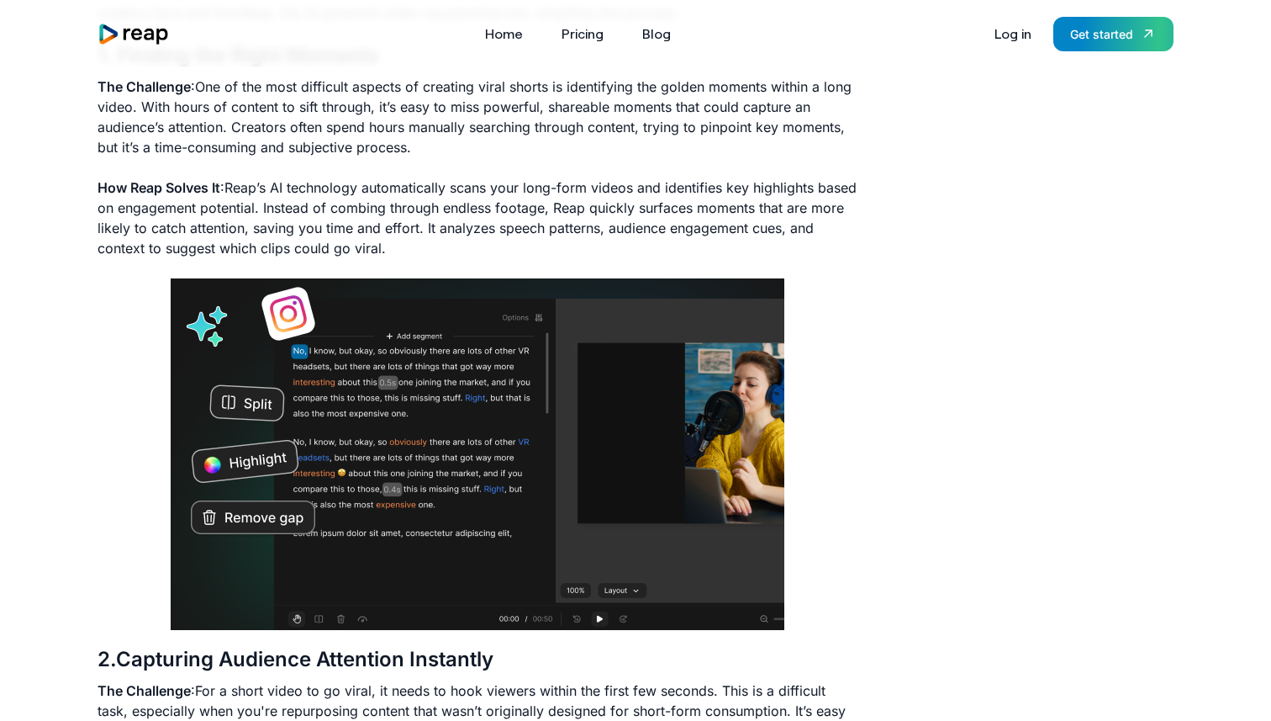
scroll to position [443, 0]
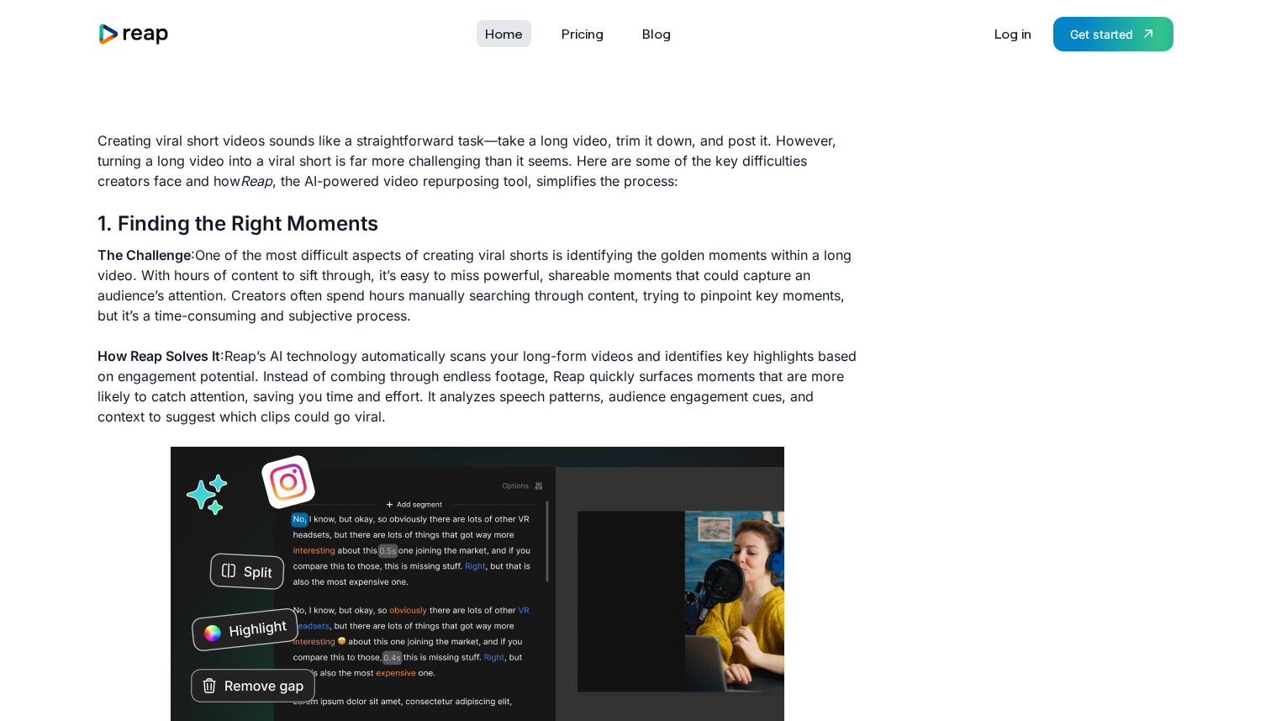
click at [514, 42] on link "Home" at bounding box center [504, 33] width 55 height 27
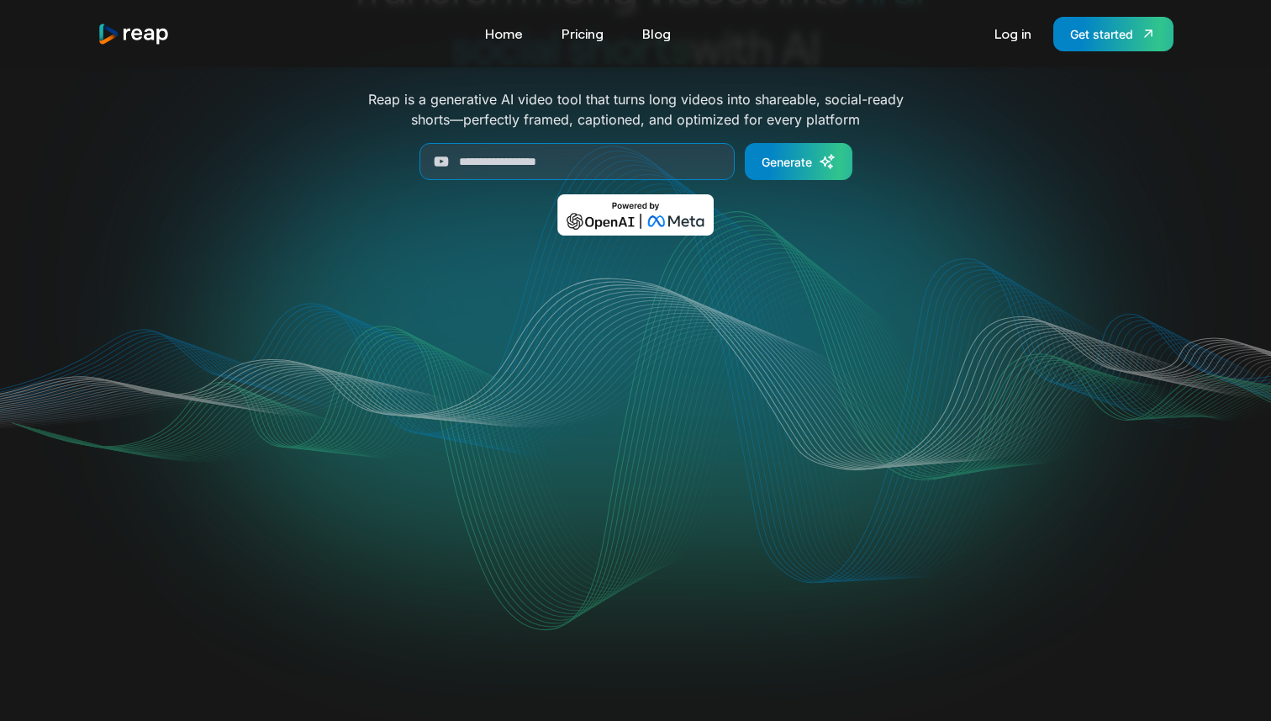
scroll to position [156, 0]
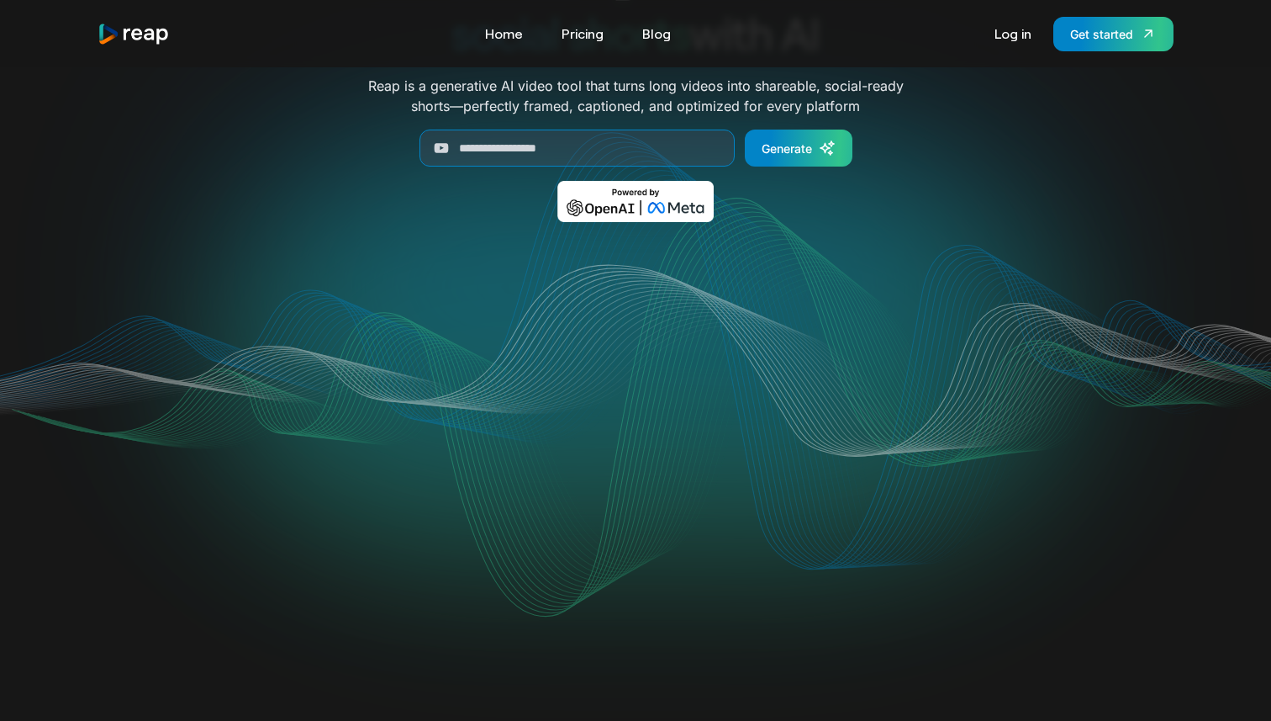
click at [590, 384] on video "Your browser does not support the video tag." at bounding box center [636, 415] width 677 height 339
click at [657, 430] on video "Your browser does not support the video tag." at bounding box center [636, 415] width 677 height 339
click at [661, 467] on video "Your browser does not support the video tag." at bounding box center [636, 415] width 677 height 339
click at [520, 432] on video "Your browser does not support the video tag." at bounding box center [636, 415] width 677 height 339
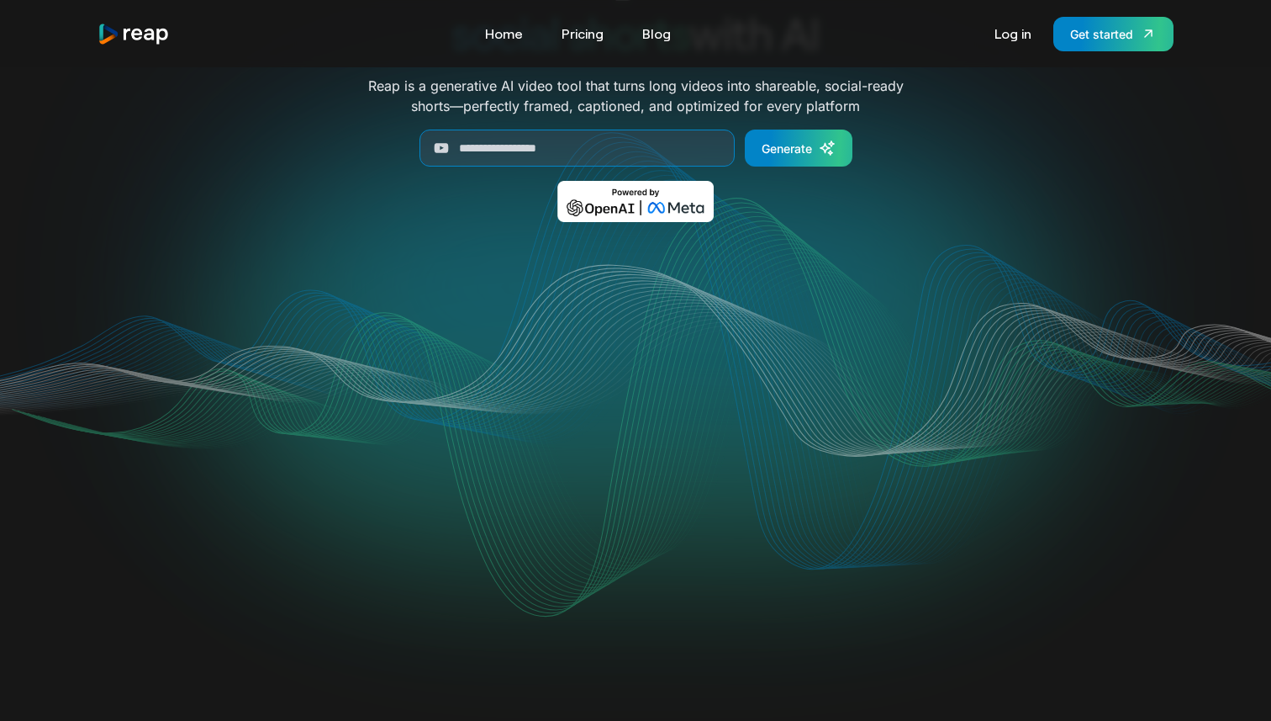
click at [520, 430] on video "Your browser does not support the video tag." at bounding box center [636, 415] width 677 height 339
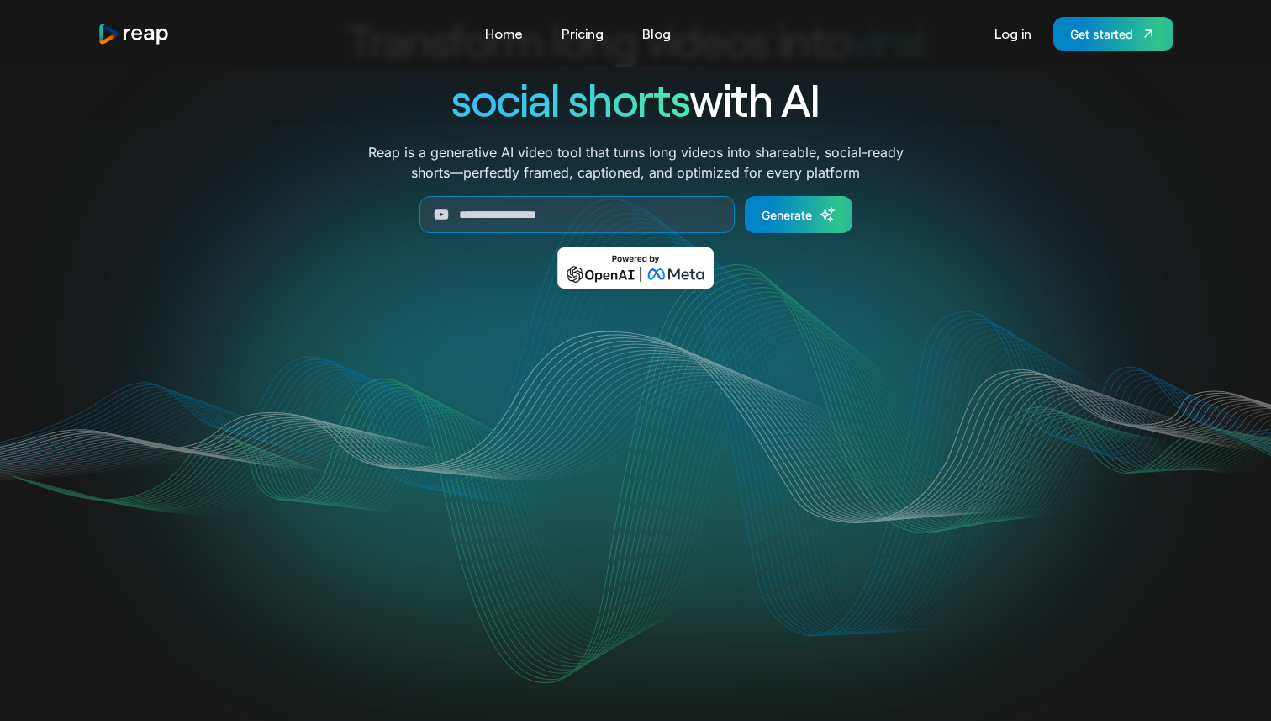
scroll to position [52, 0]
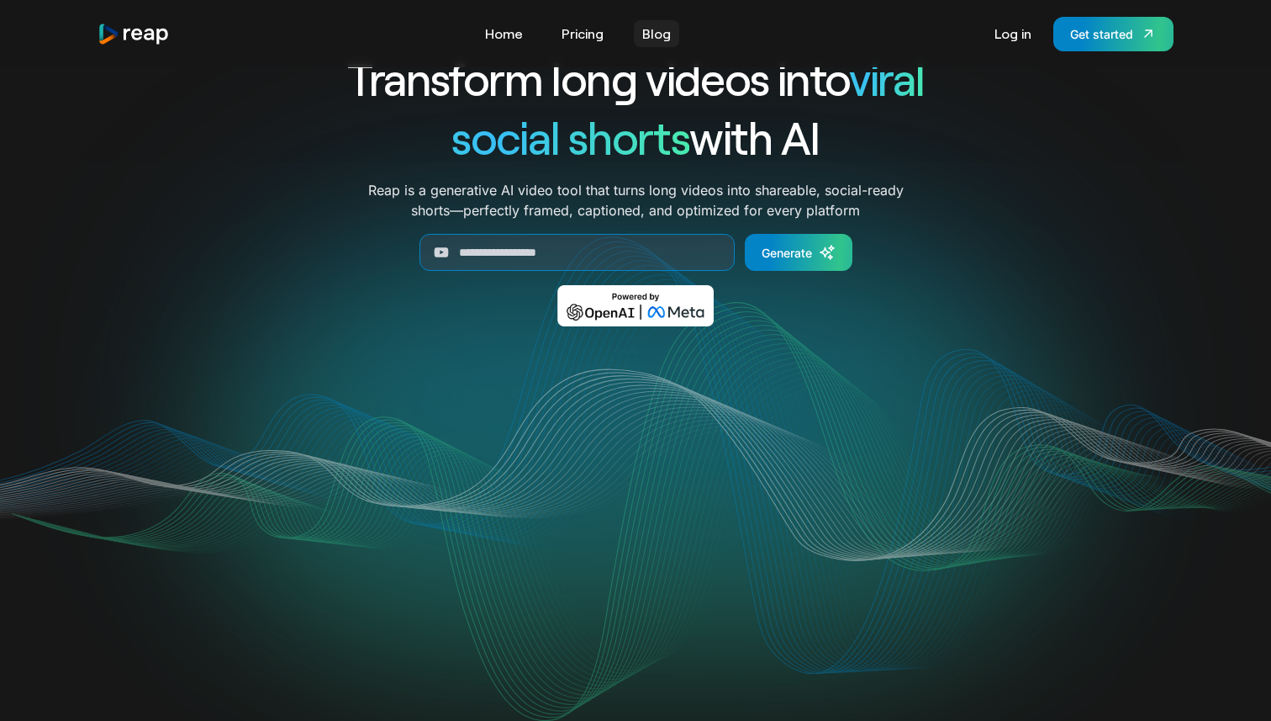
click at [666, 45] on link "Blog" at bounding box center [656, 33] width 45 height 27
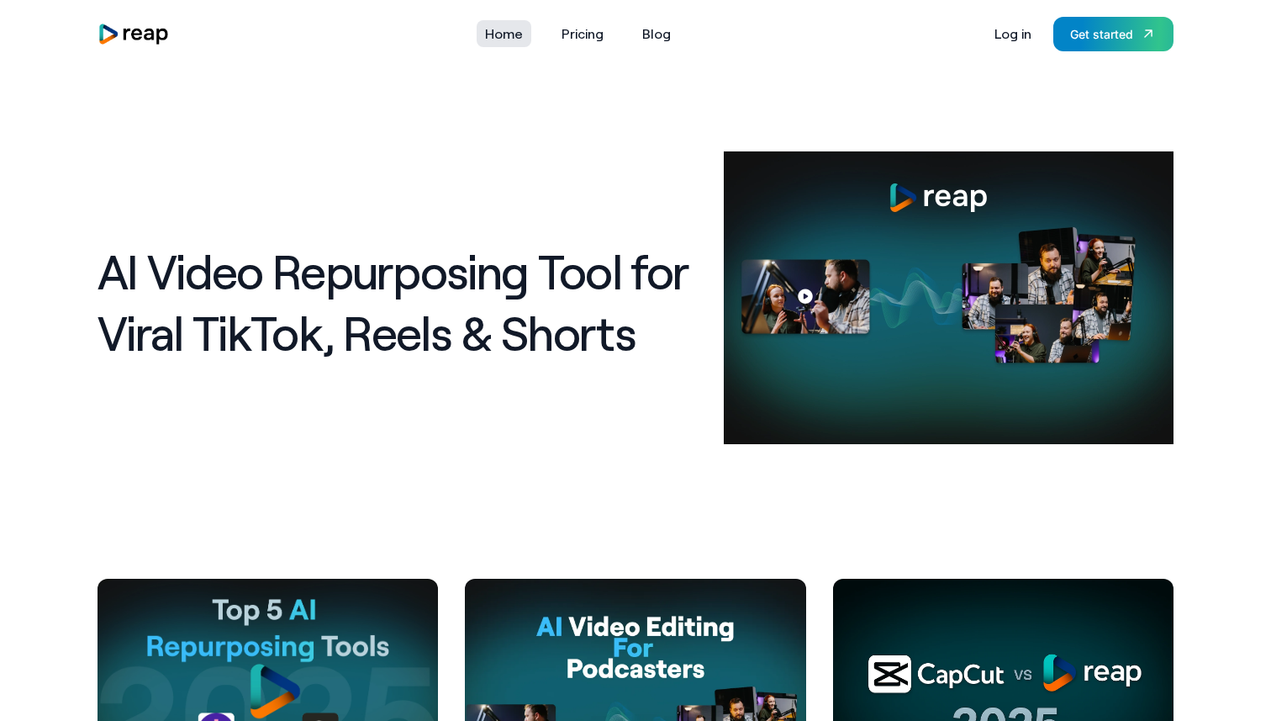
click at [520, 35] on link "Home" at bounding box center [504, 33] width 55 height 27
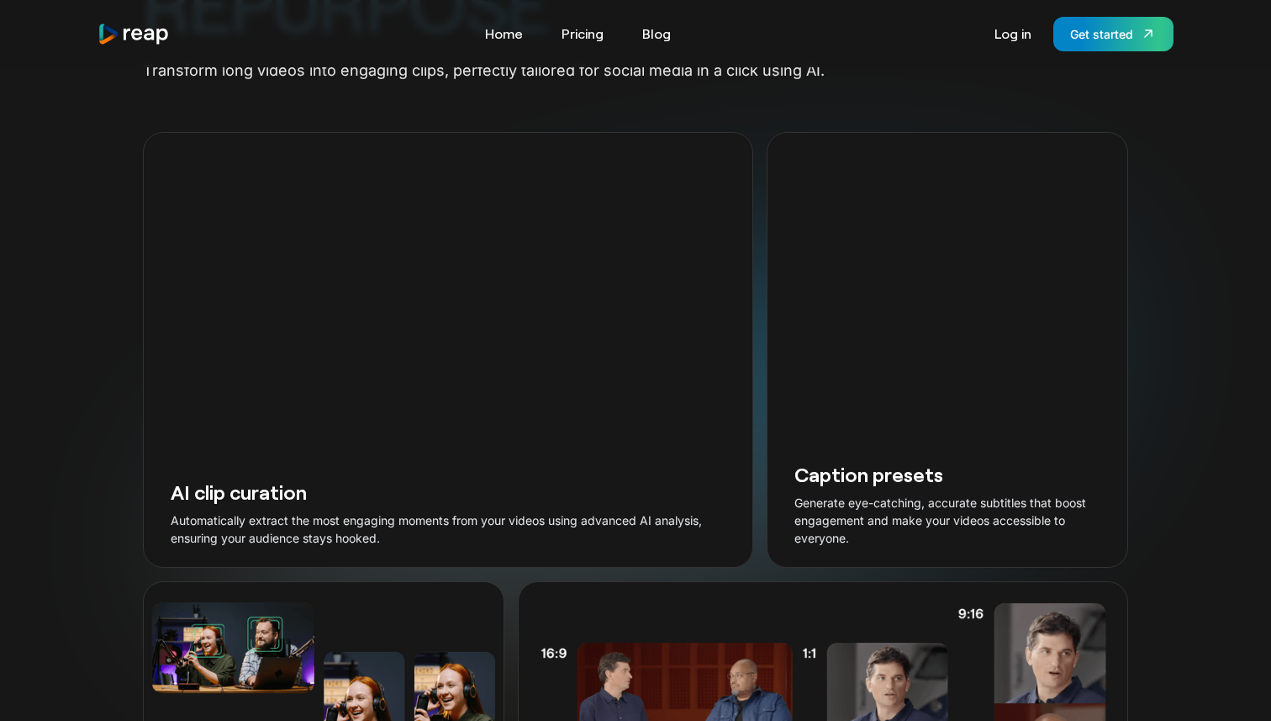
scroll to position [1692, 0]
